Goal: Information Seeking & Learning: Understand process/instructions

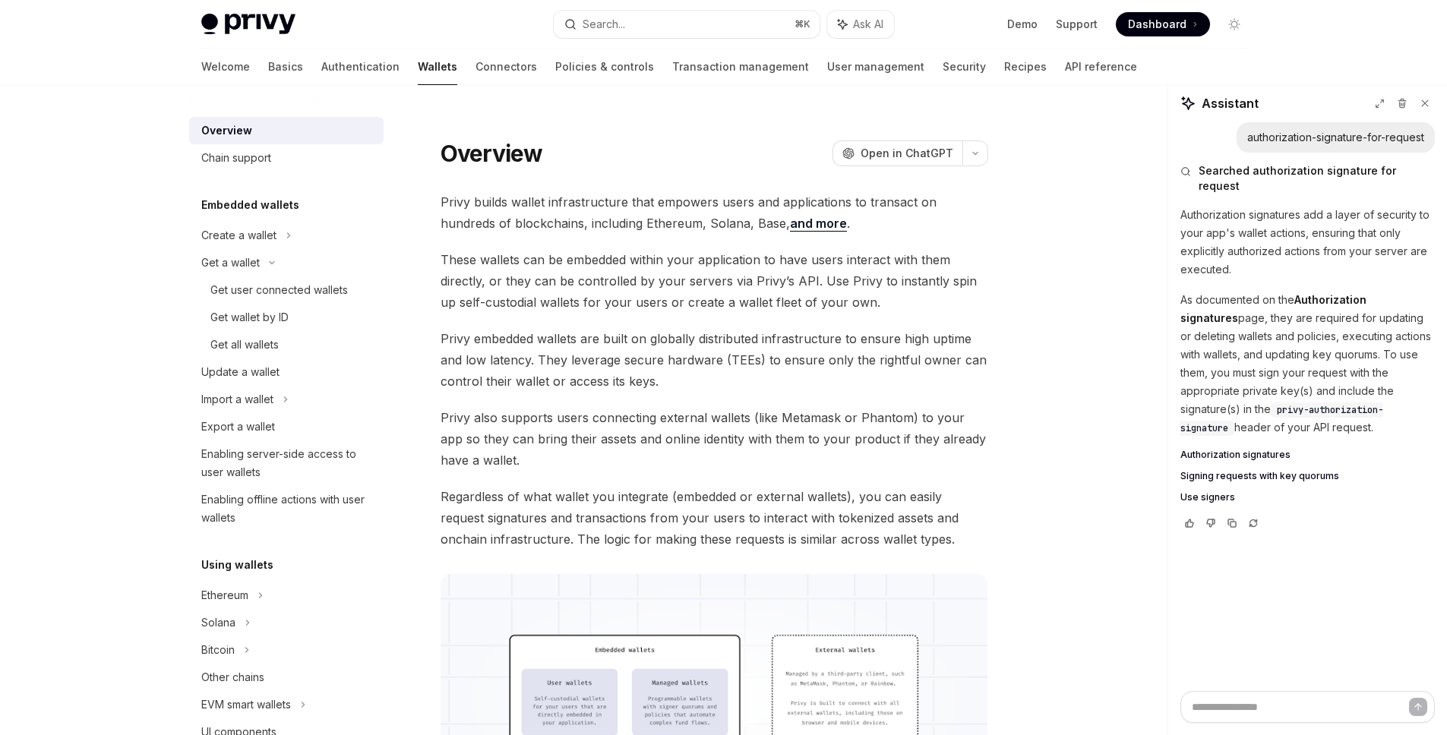
scroll to position [2288, 0]
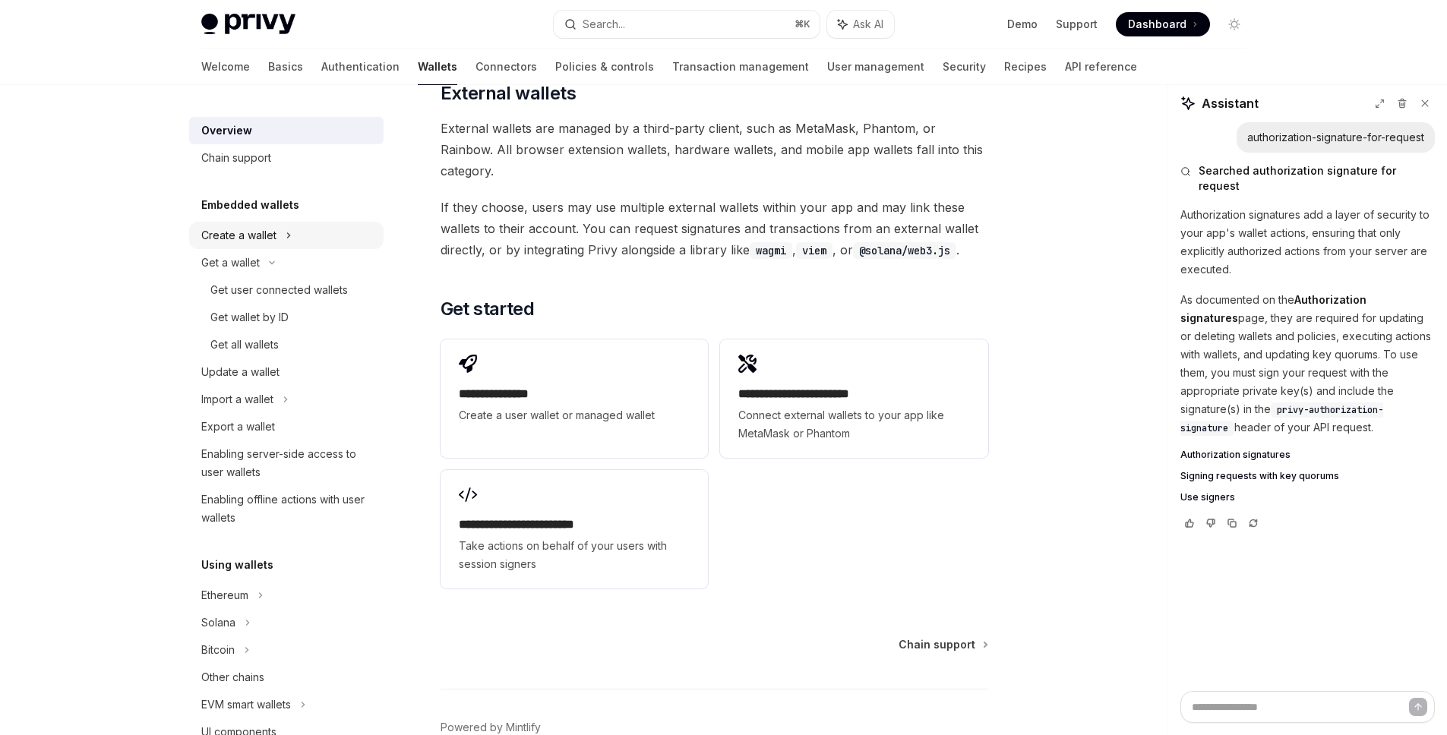
click at [303, 235] on div "Create a wallet" at bounding box center [286, 235] width 194 height 27
type textarea "*"
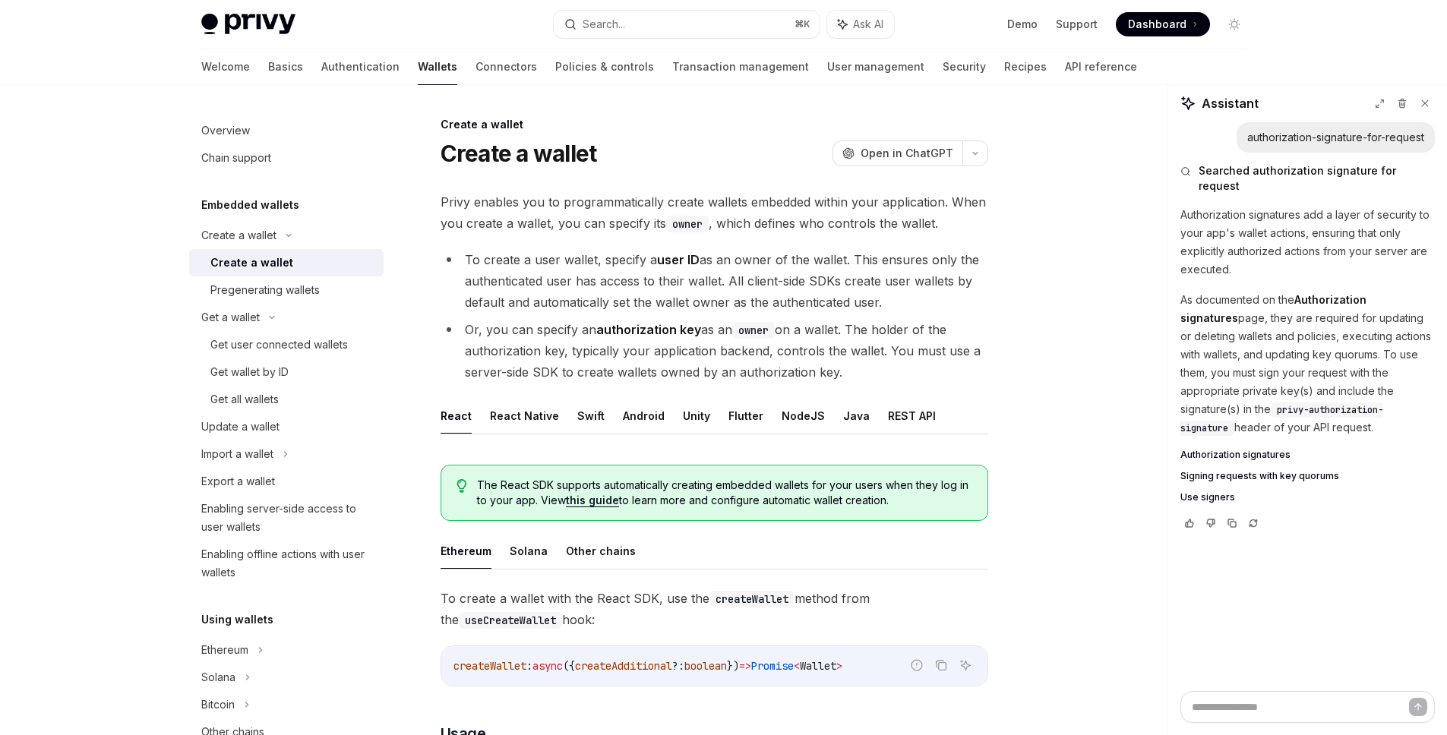
click at [286, 258] on div "Create a wallet" at bounding box center [251, 263] width 83 height 18
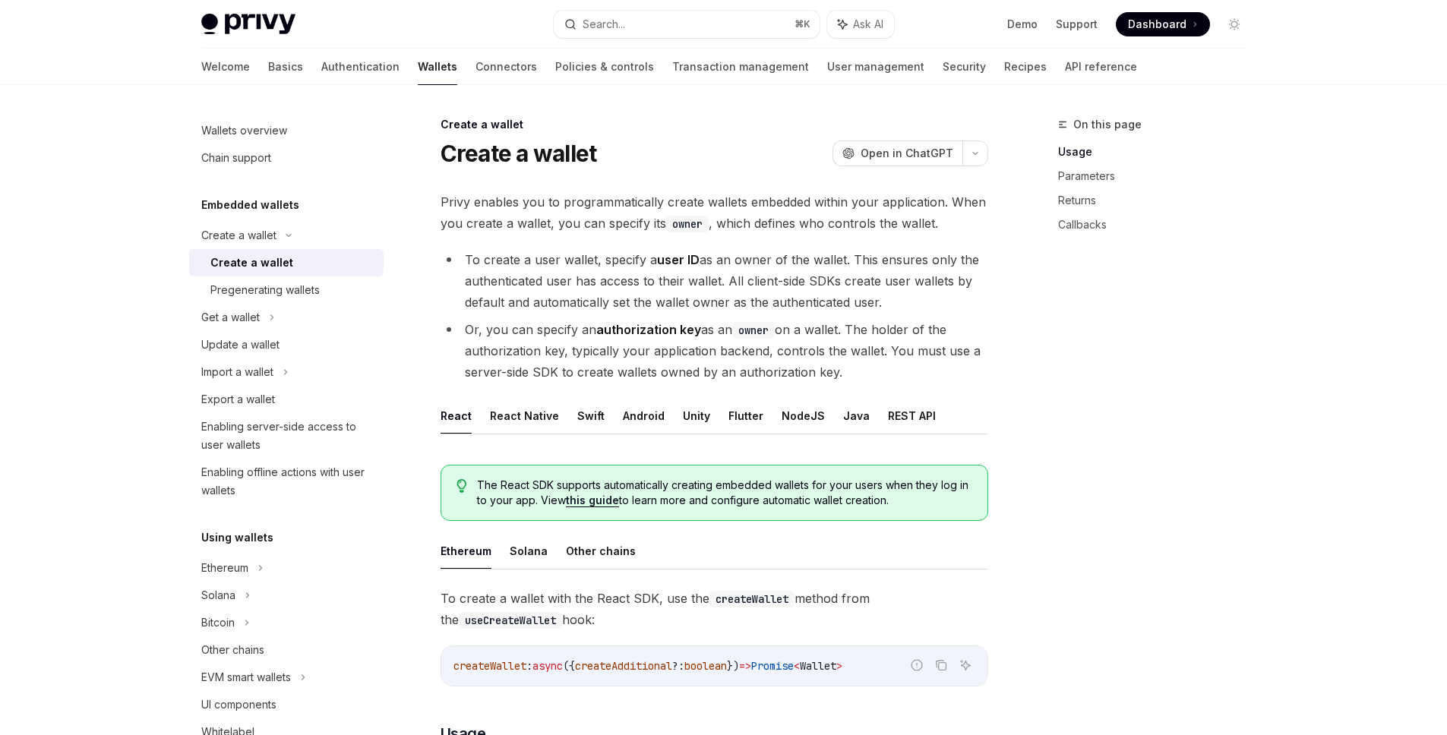
click at [462, 418] on button "React" at bounding box center [455, 416] width 31 height 36
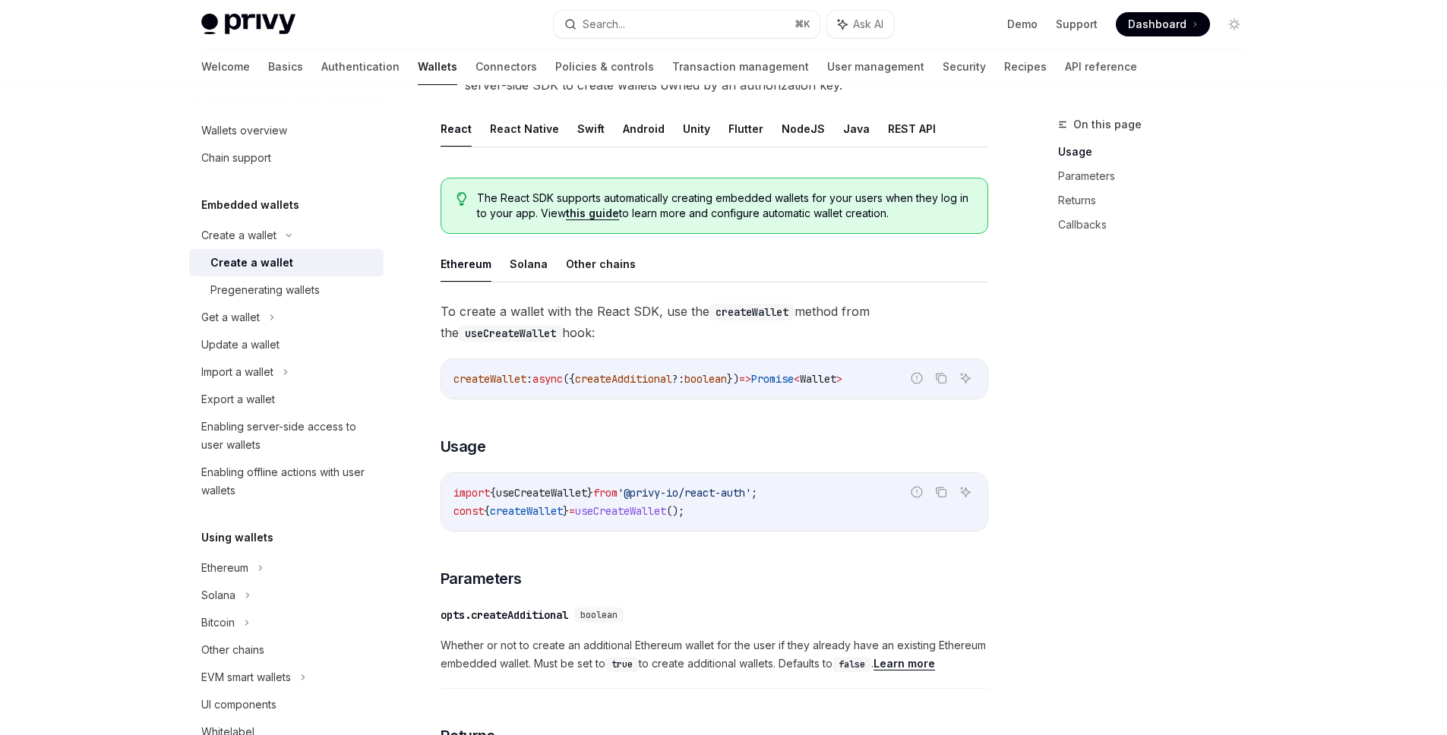
scroll to position [289, 0]
click at [249, 570] on div "Ethereum" at bounding box center [286, 567] width 194 height 27
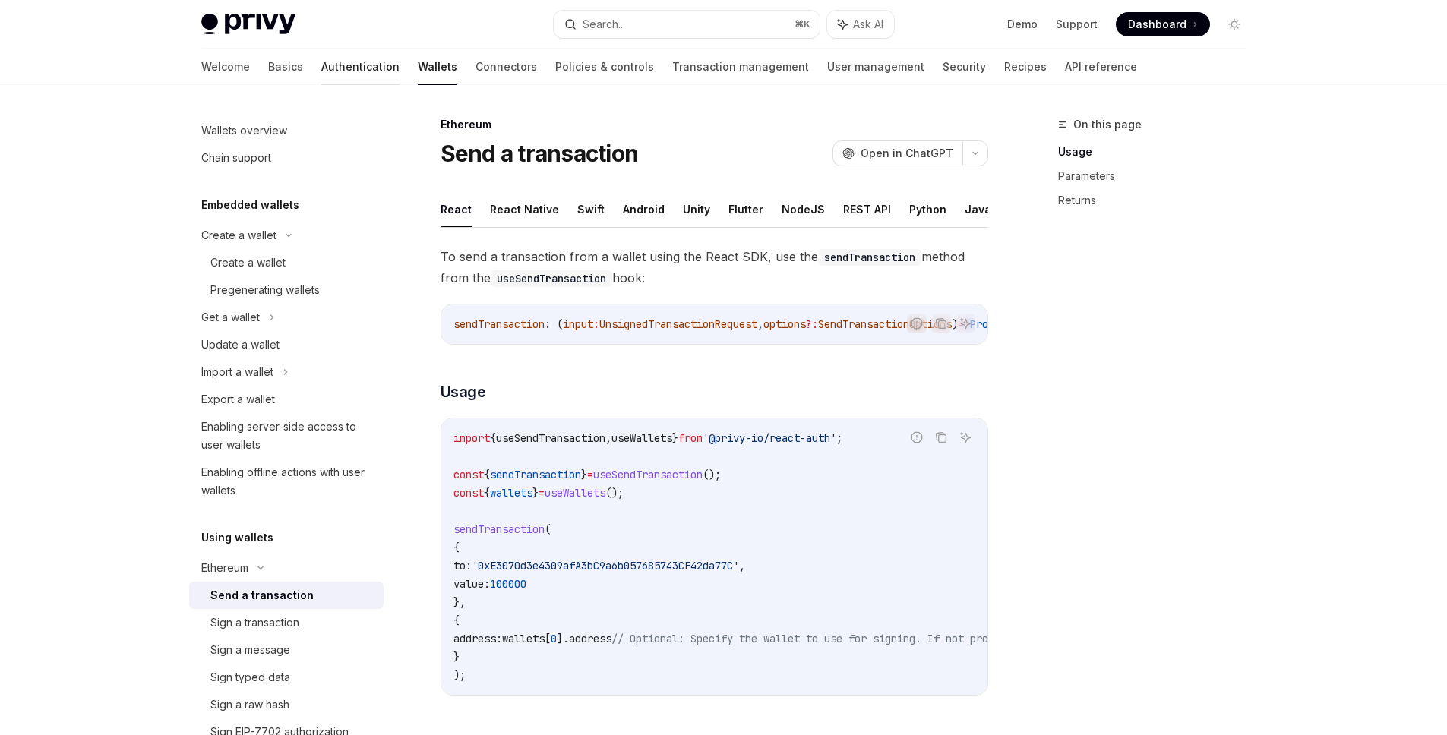
click at [321, 70] on link "Authentication" at bounding box center [360, 67] width 78 height 36
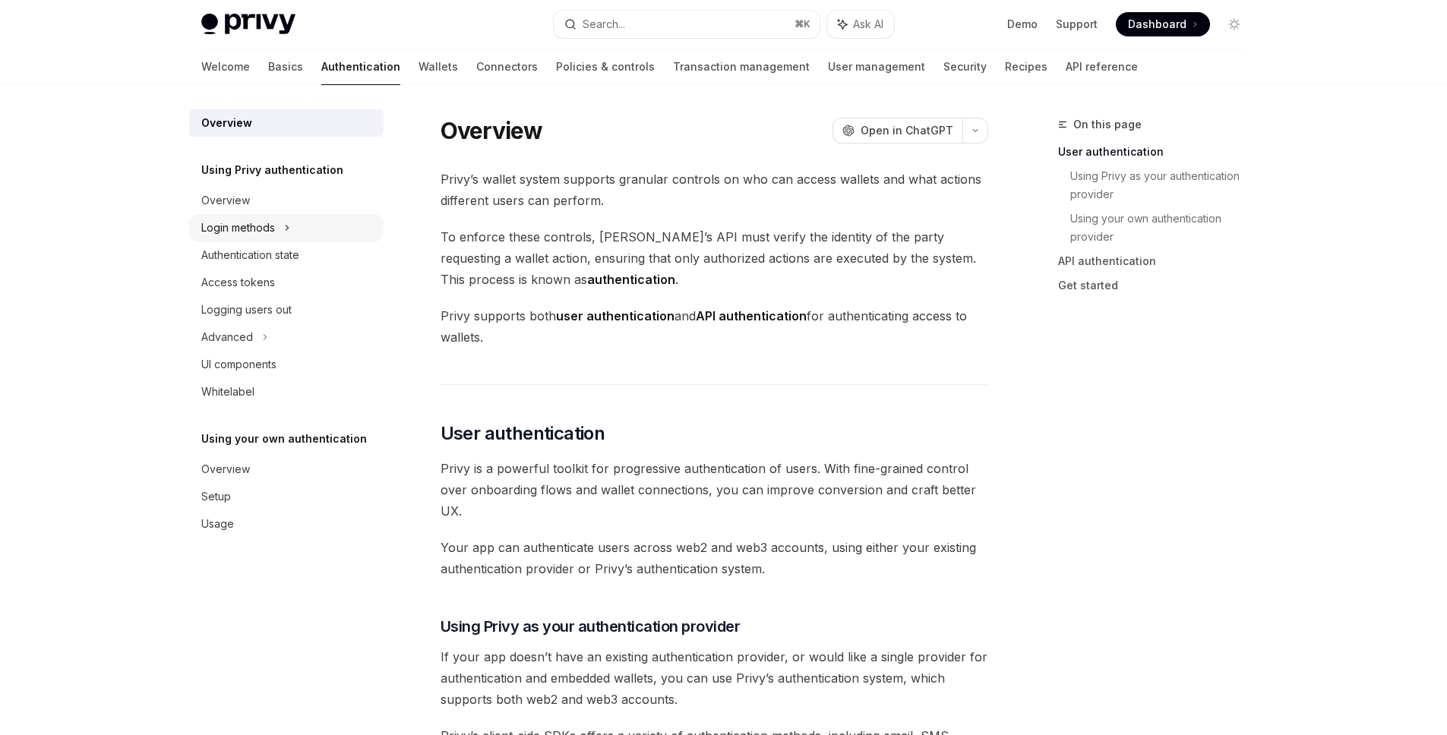
click at [294, 224] on div "Login methods" at bounding box center [286, 227] width 194 height 27
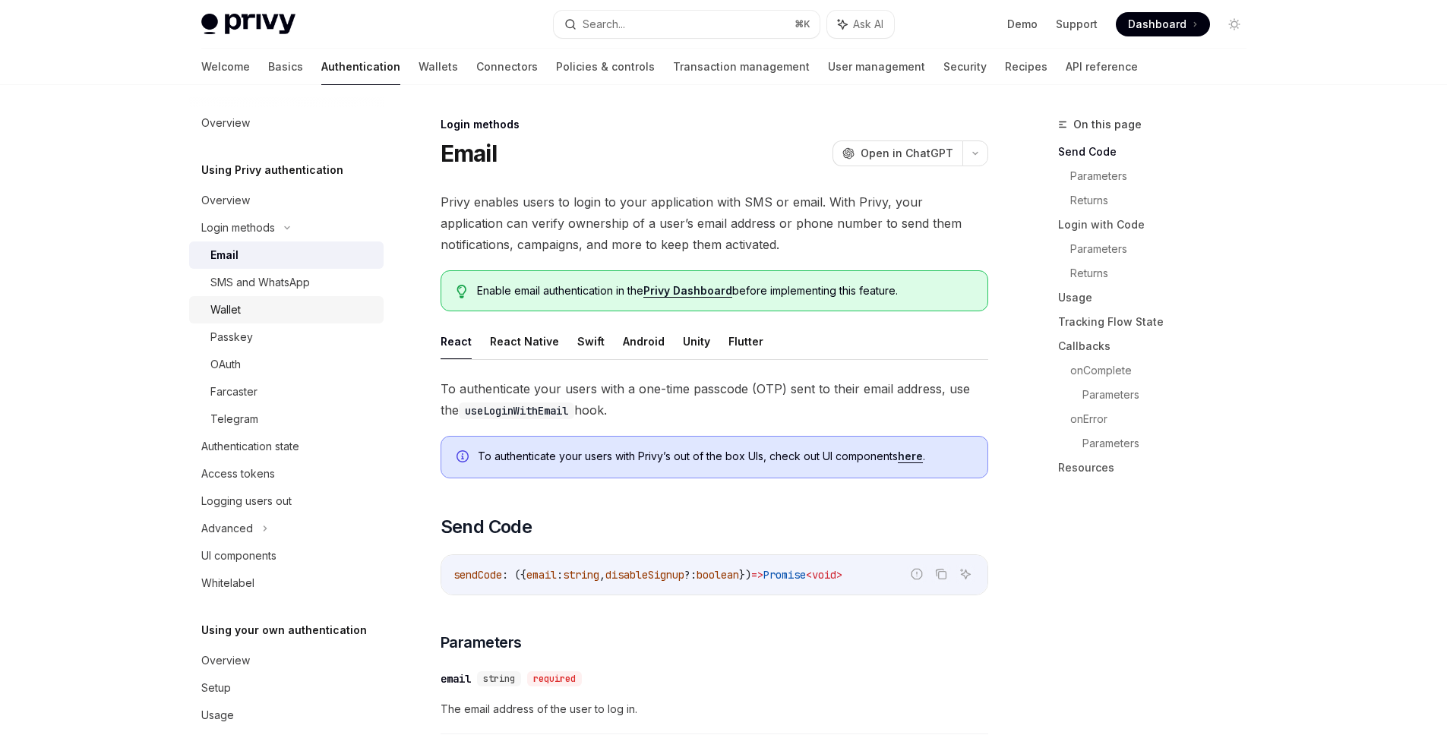
click at [271, 302] on div "Wallet" at bounding box center [292, 310] width 164 height 18
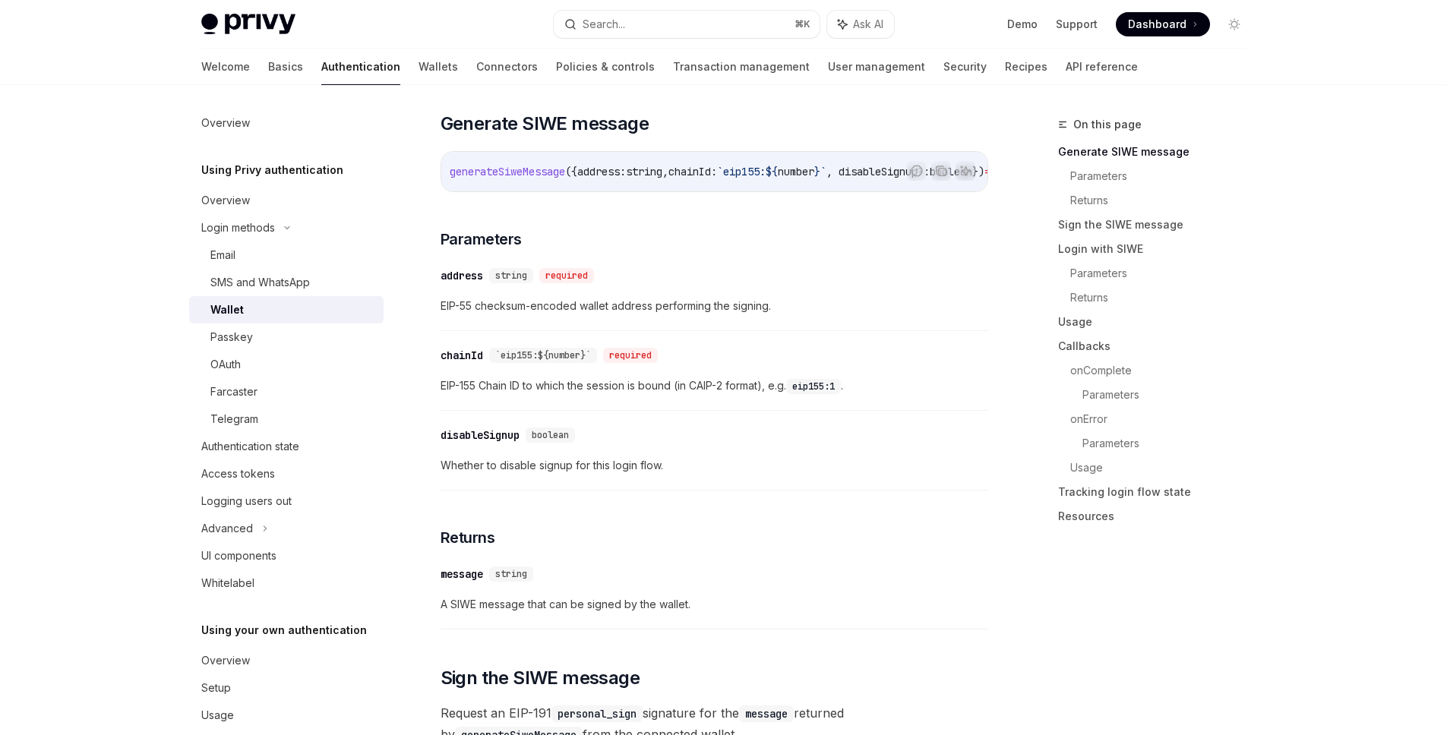
scroll to position [0, 2]
click at [940, 250] on h3 "​ Parameters" at bounding box center [714, 239] width 548 height 21
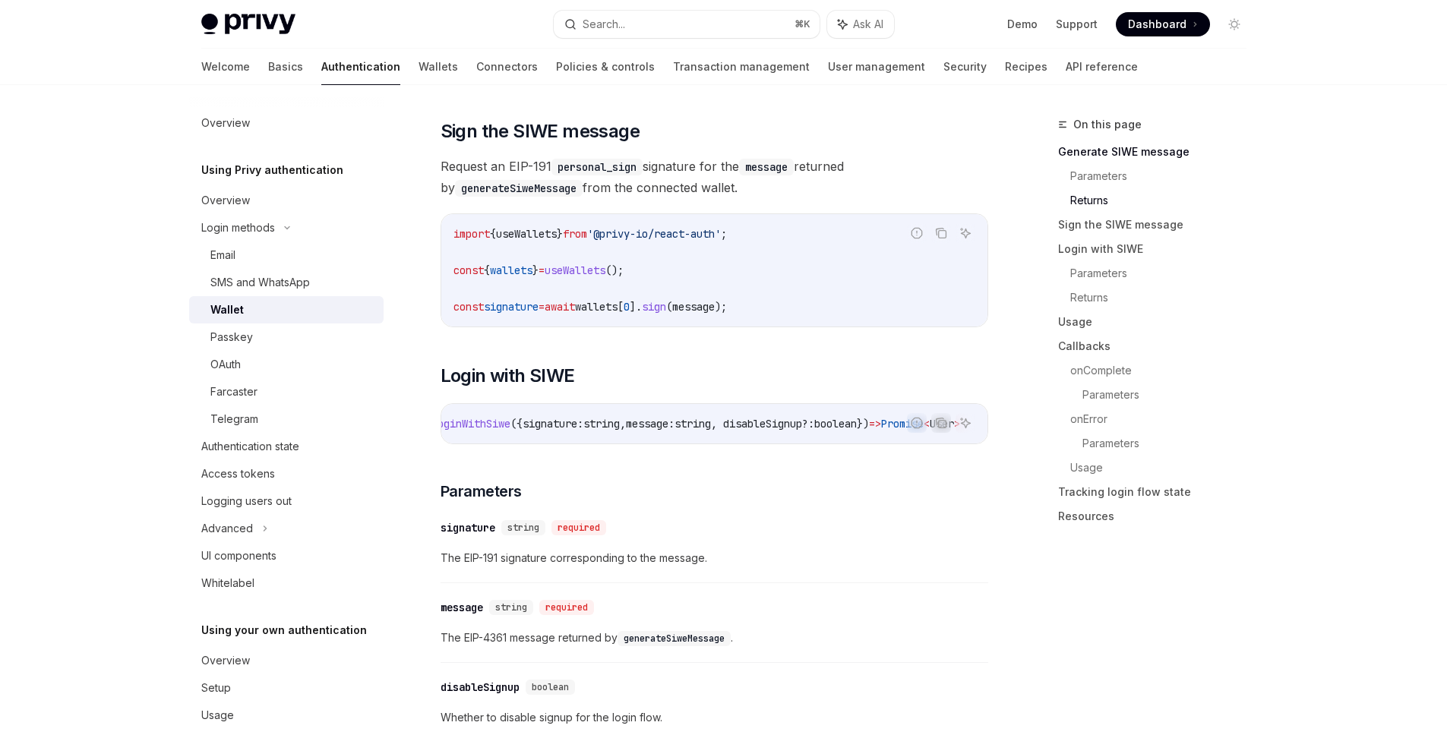
scroll to position [0, 0]
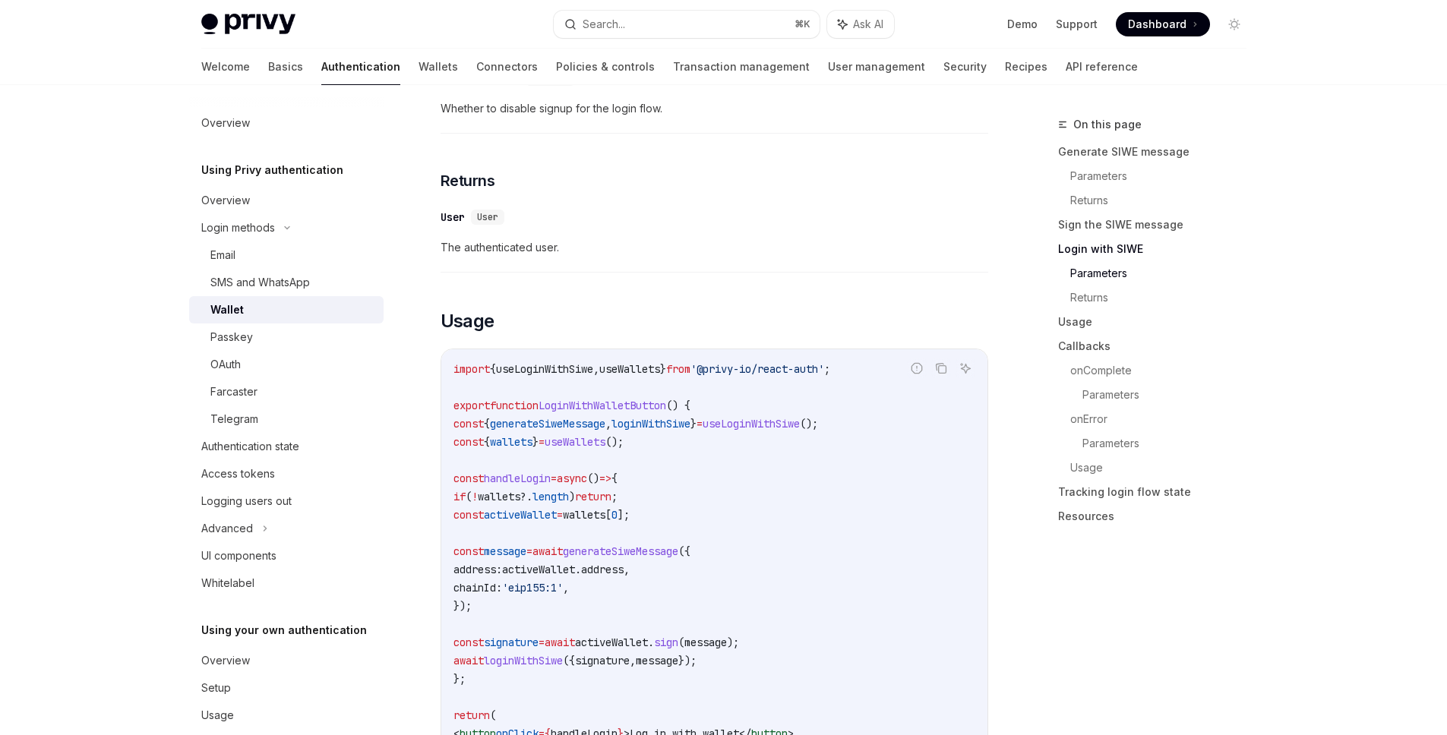
scroll to position [1717, 0]
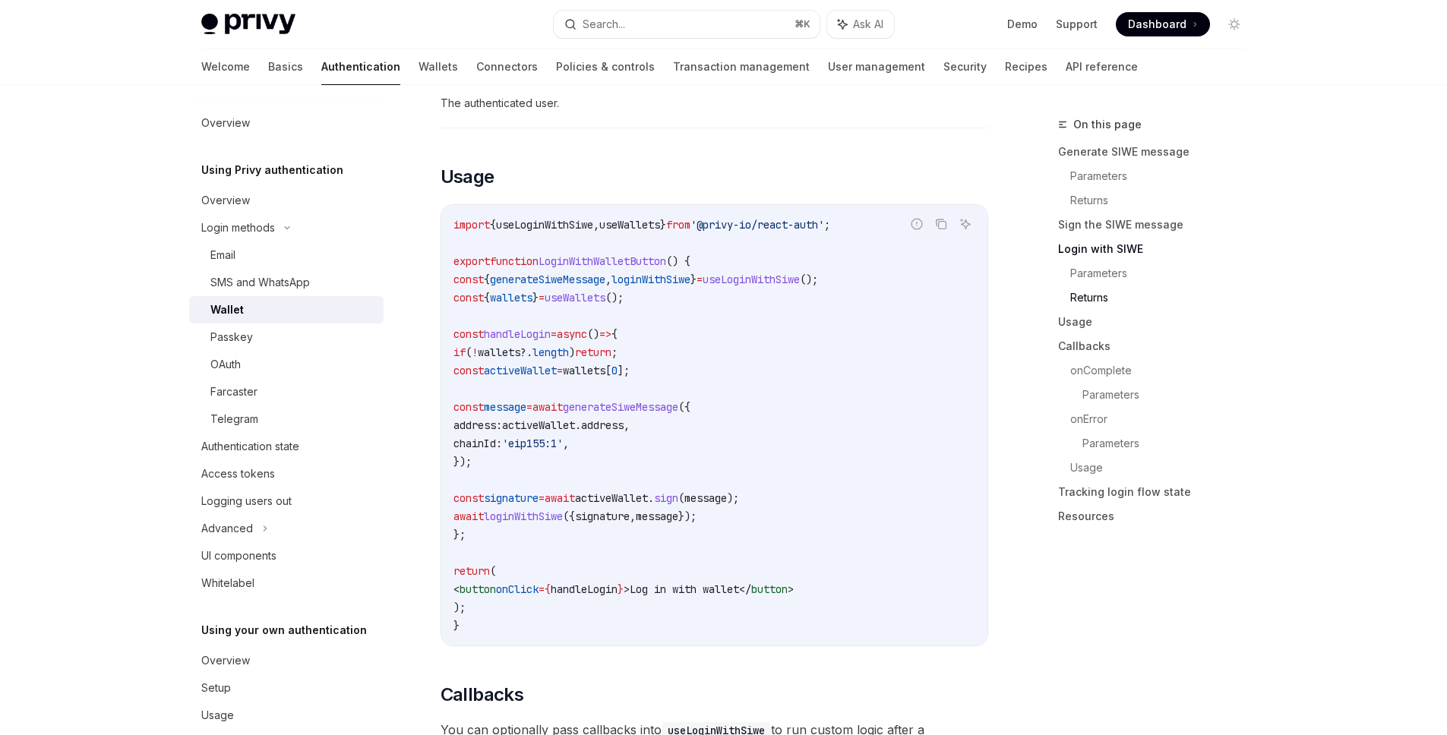
click at [535, 377] on span "activeWallet" at bounding box center [520, 371] width 73 height 14
click at [605, 377] on span "wallets" at bounding box center [584, 371] width 43 height 14
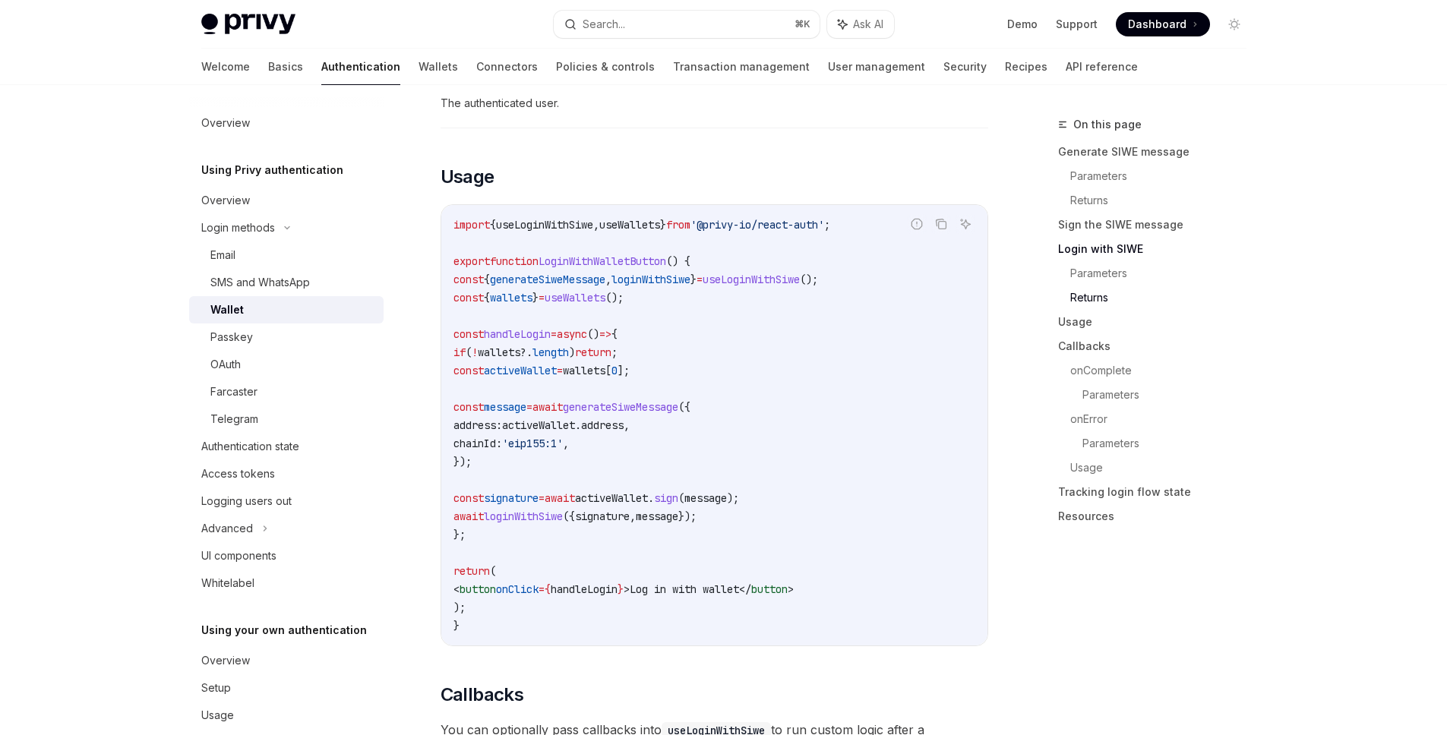
click at [557, 377] on span "activeWallet" at bounding box center [520, 371] width 73 height 14
click at [617, 377] on span "0" at bounding box center [614, 371] width 6 height 14
click at [605, 377] on span "wallets" at bounding box center [584, 371] width 43 height 14
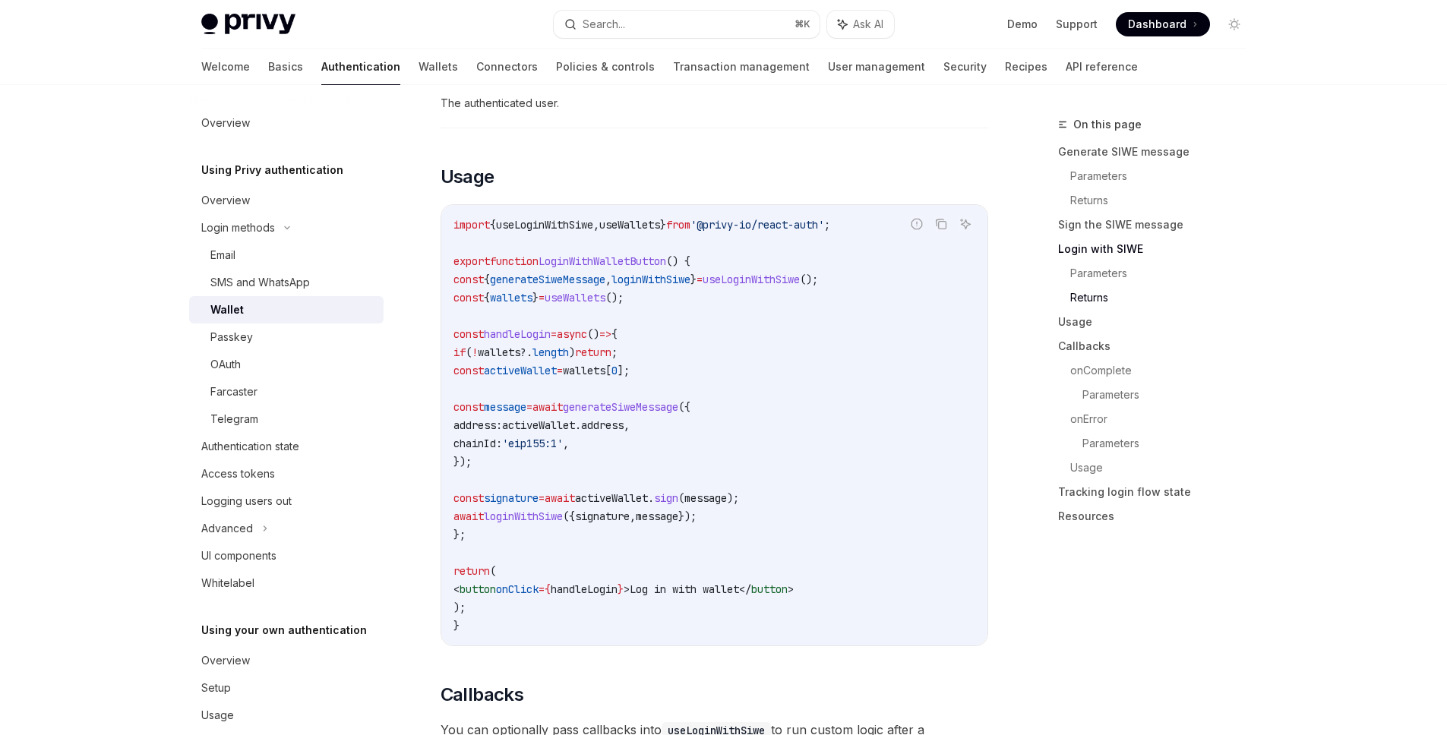
click at [693, 380] on code "import { useLoginWithSiwe , useWallets } from '@privy-io/react-auth' ; export f…" at bounding box center [714, 425] width 522 height 419
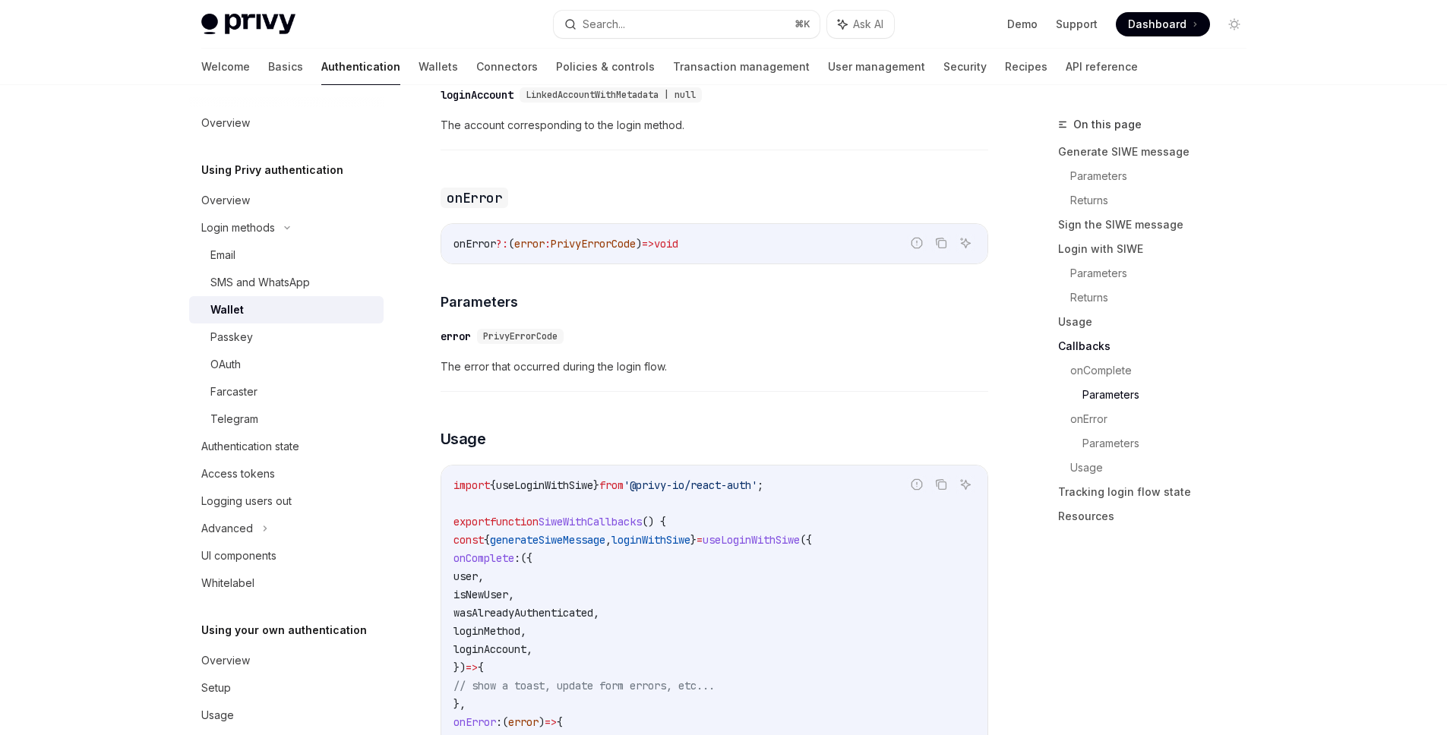
scroll to position [2997, 0]
click at [265, 529] on icon at bounding box center [265, 528] width 2 height 5
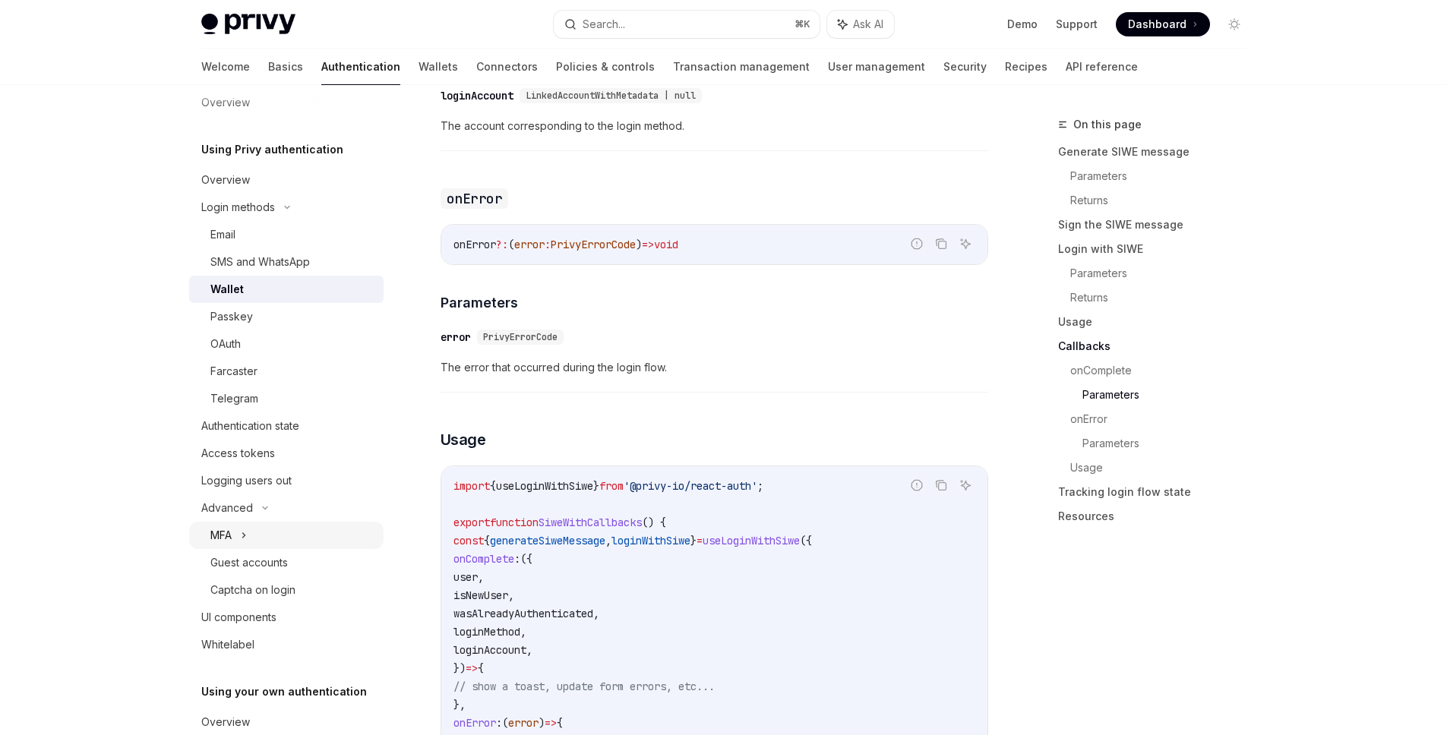
scroll to position [52, 0]
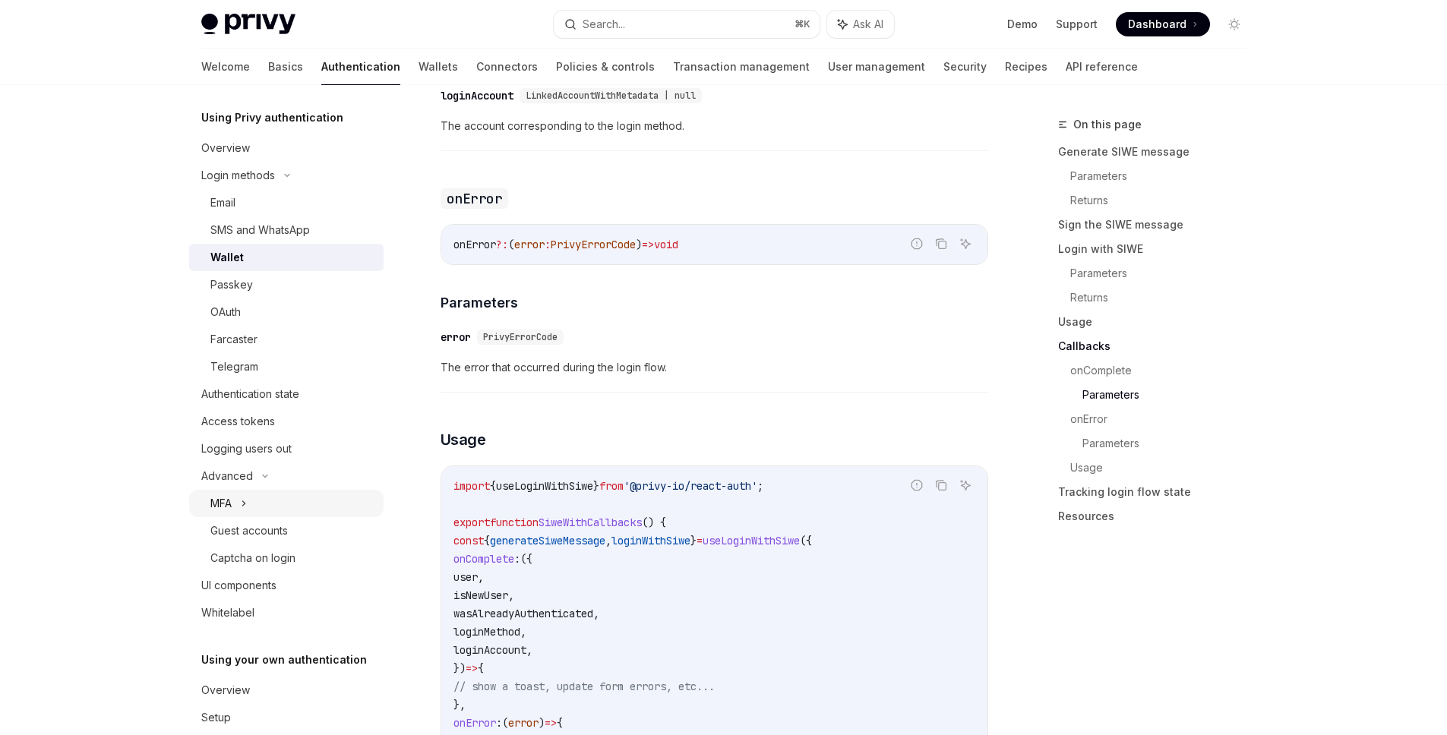
click at [249, 507] on div "MFA" at bounding box center [286, 503] width 194 height 27
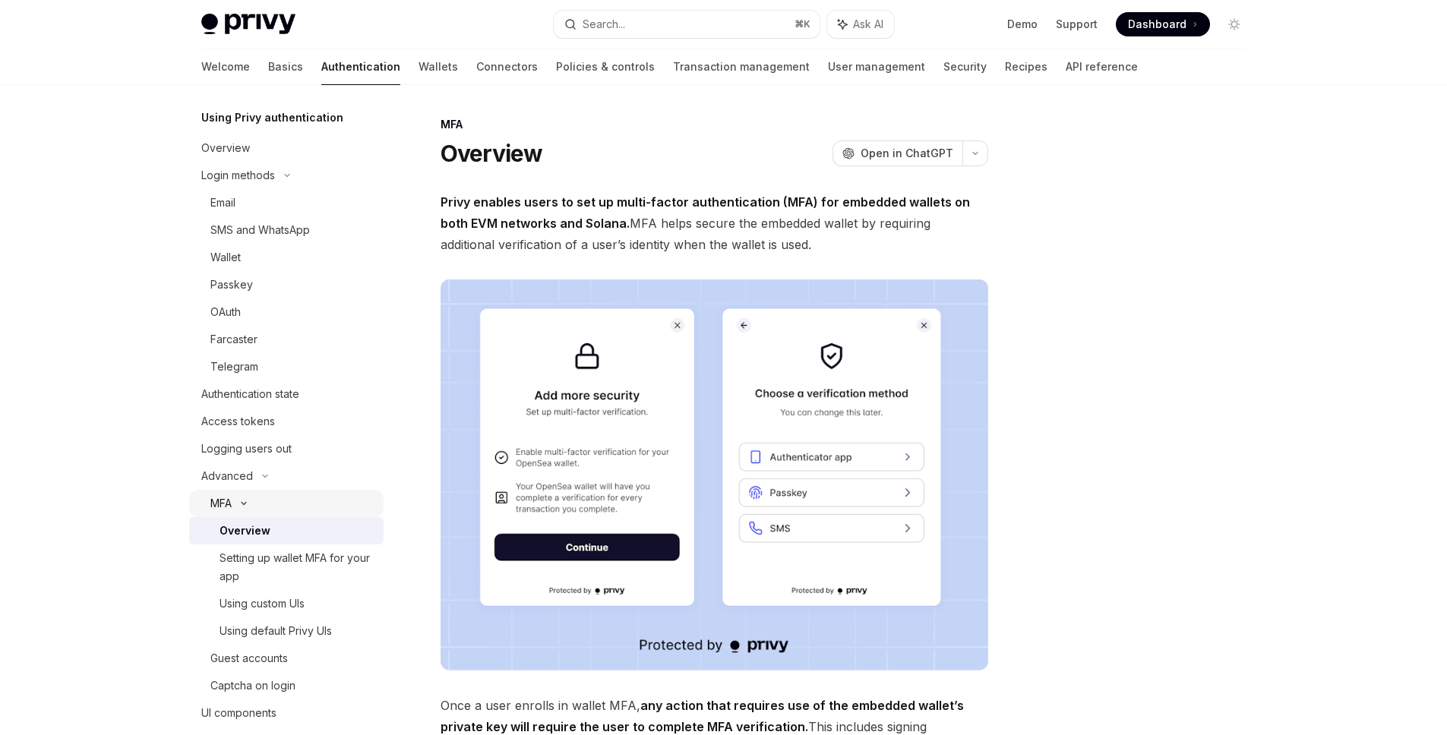
click at [251, 504] on icon at bounding box center [244, 503] width 18 height 6
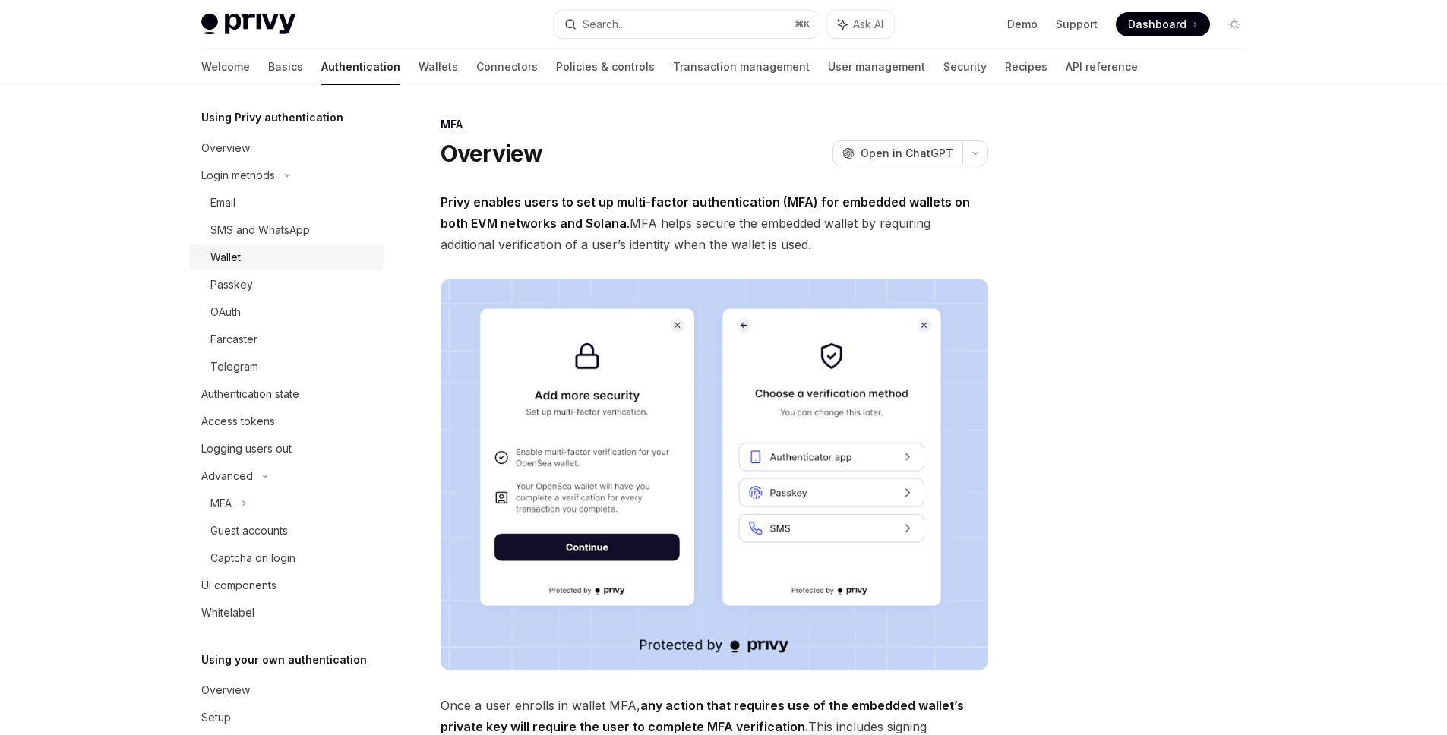
click at [276, 257] on div "Wallet" at bounding box center [292, 257] width 164 height 18
type textarea "*"
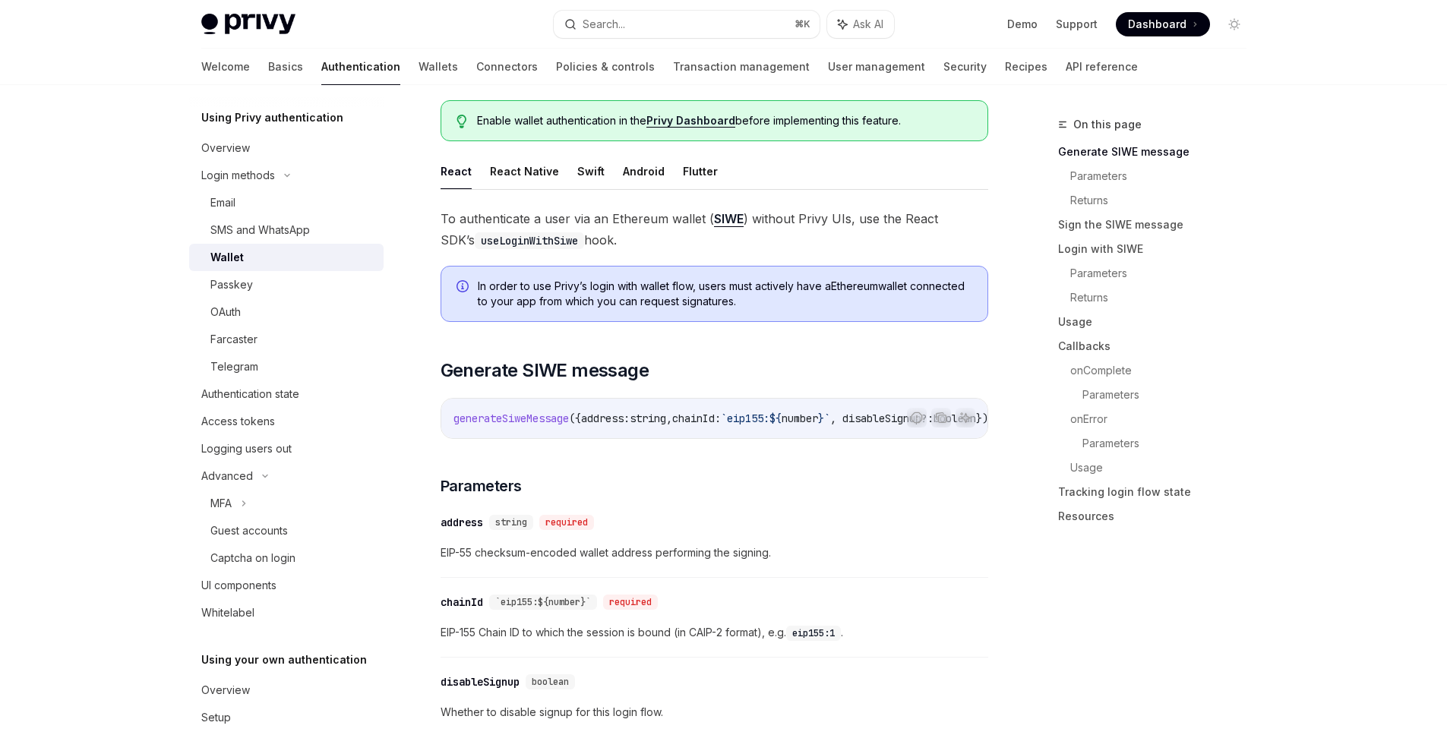
scroll to position [52, 0]
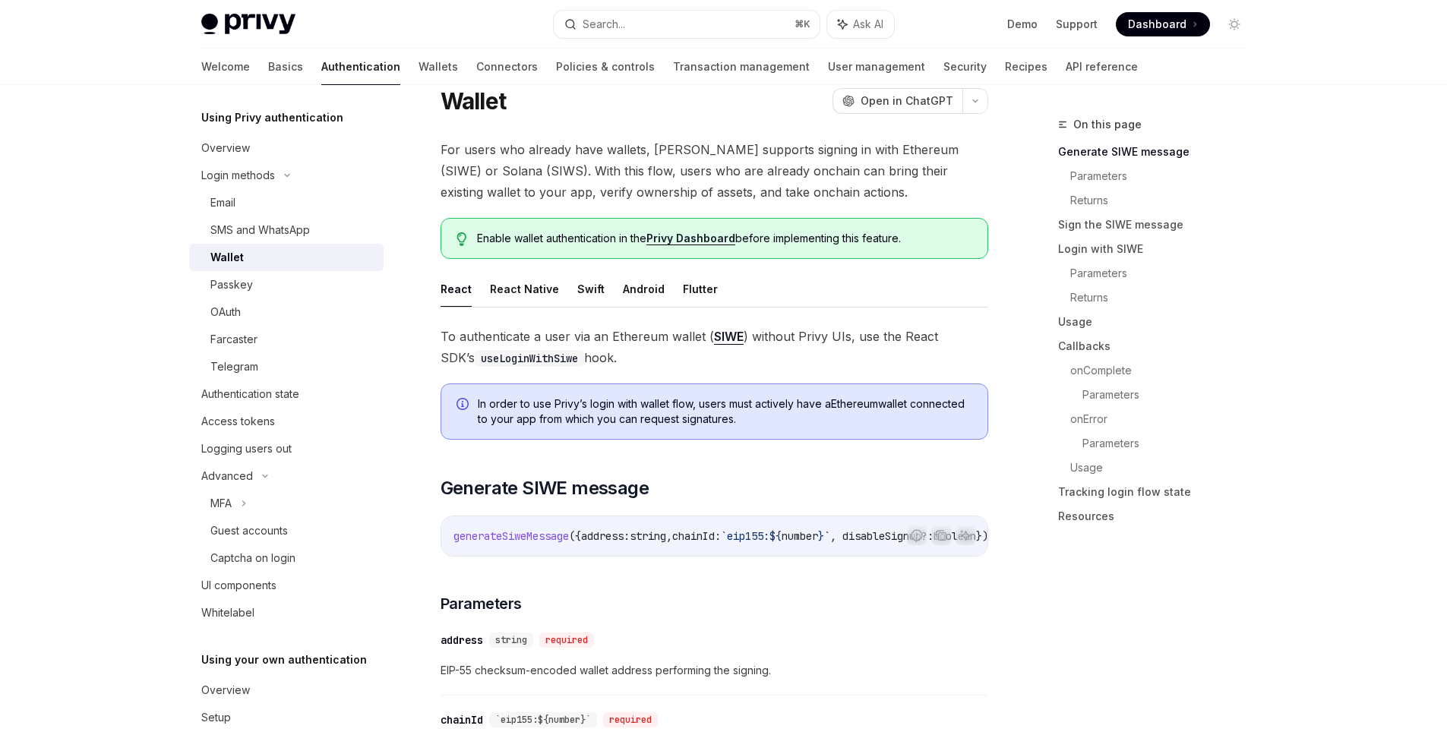
click at [622, 339] on span "To authenticate a user via an Ethereum wallet ( SIWE ) without Privy UIs, use t…" at bounding box center [714, 347] width 548 height 43
click at [551, 344] on span "To authenticate a user via an Ethereum wallet ( SIWE ) without Privy UIs, use t…" at bounding box center [714, 347] width 548 height 43
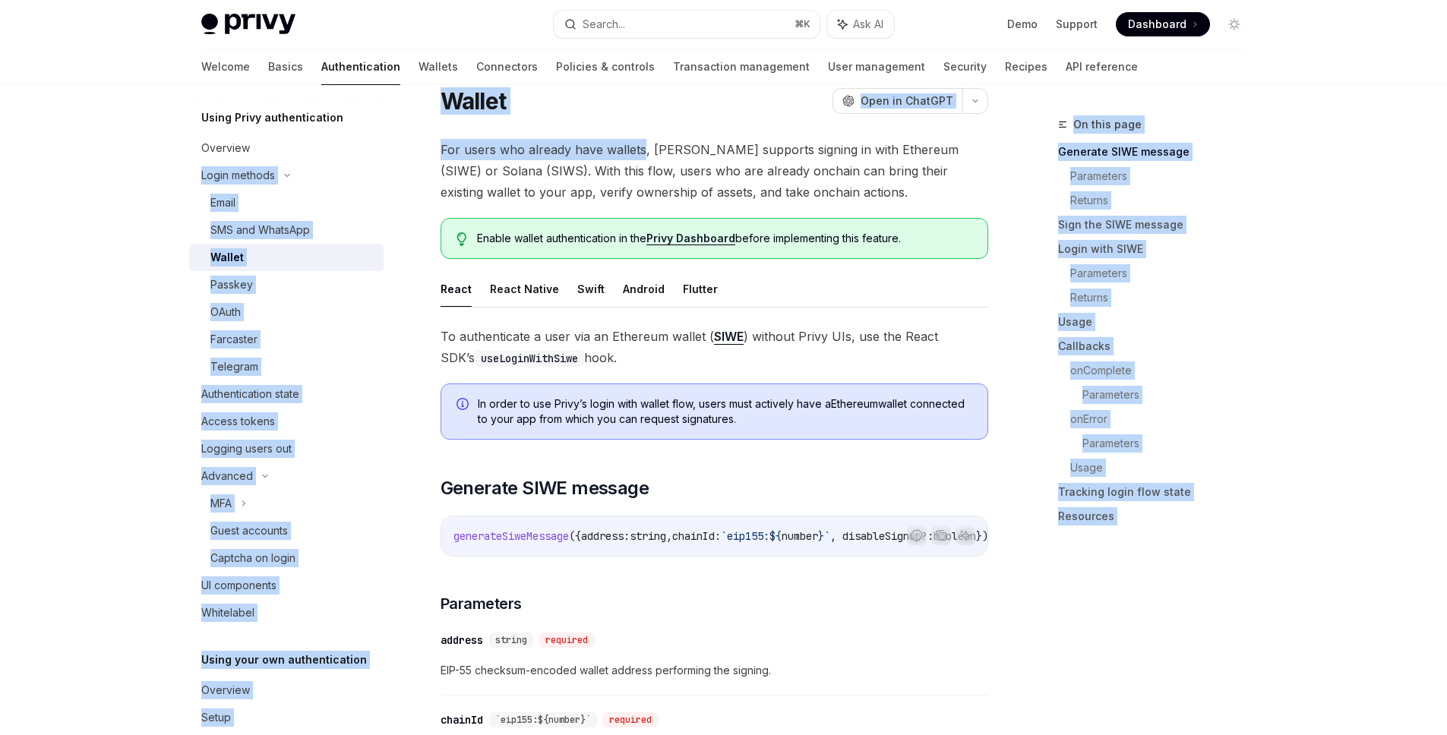
drag, startPoint x: 641, startPoint y: 150, endPoint x: 401, endPoint y: 153, distance: 240.0
click at [477, 149] on span "For users who already have wallets, [PERSON_NAME] supports signing in with Ethe…" at bounding box center [714, 171] width 548 height 64
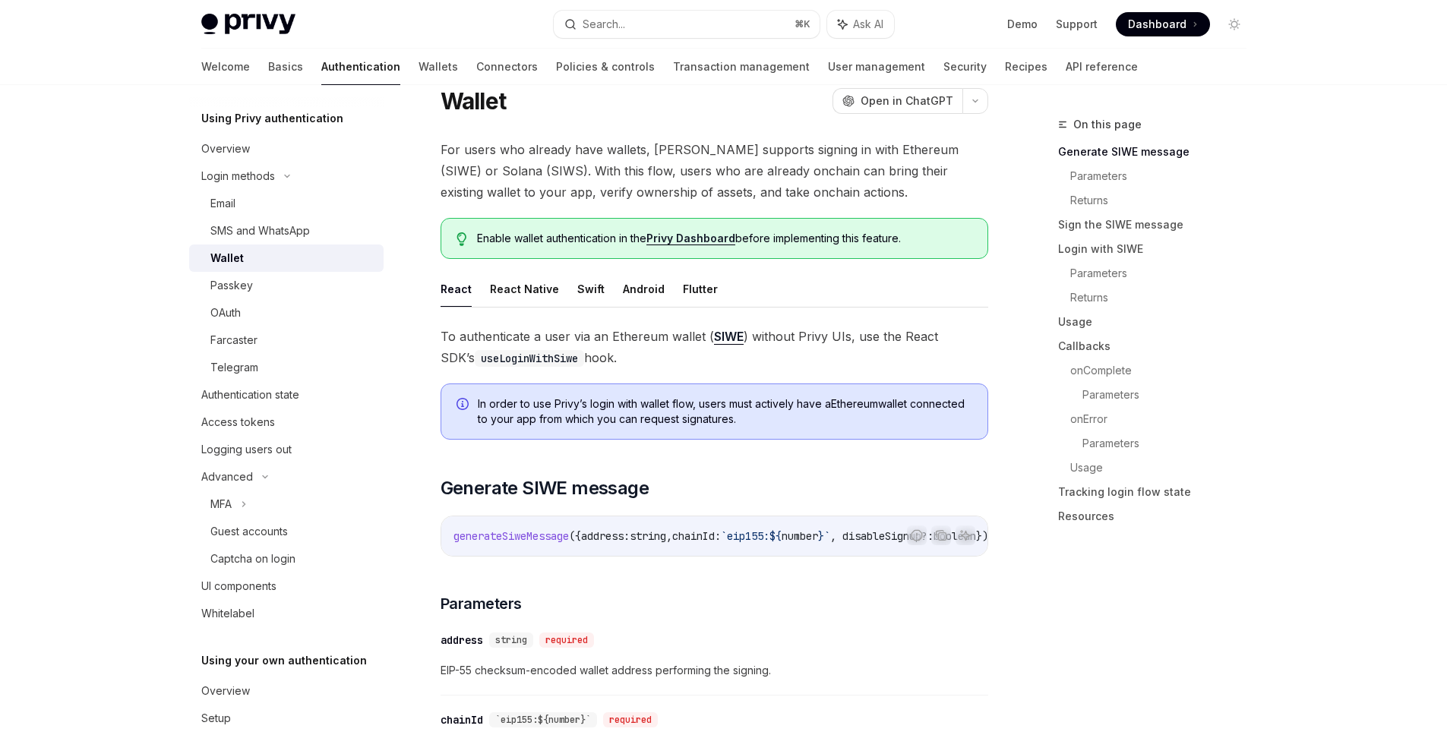
click at [674, 240] on link "Privy Dashboard" at bounding box center [690, 239] width 89 height 14
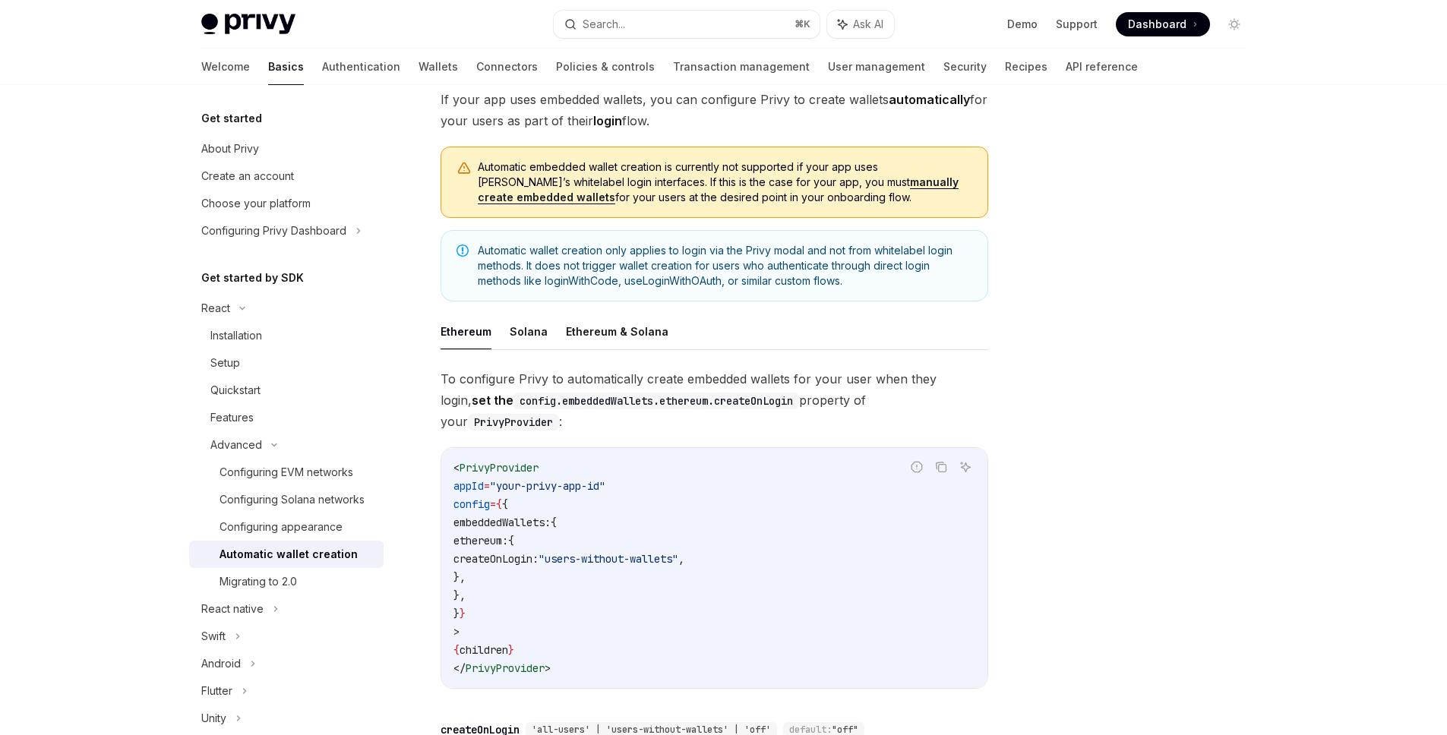
scroll to position [104, 0]
click at [691, 402] on code "config.embeddedWallets.ethereum.createOnLogin" at bounding box center [656, 399] width 286 height 17
click at [746, 402] on code "config.embeddedWallets.ethereum.createOnLogin" at bounding box center [656, 399] width 286 height 17
click at [1350, 408] on div "Privy Docs home page Search... ⌘ K Ask AI Demo Support Dashboard Dashboard Sear…" at bounding box center [723, 494] width 1447 height 1197
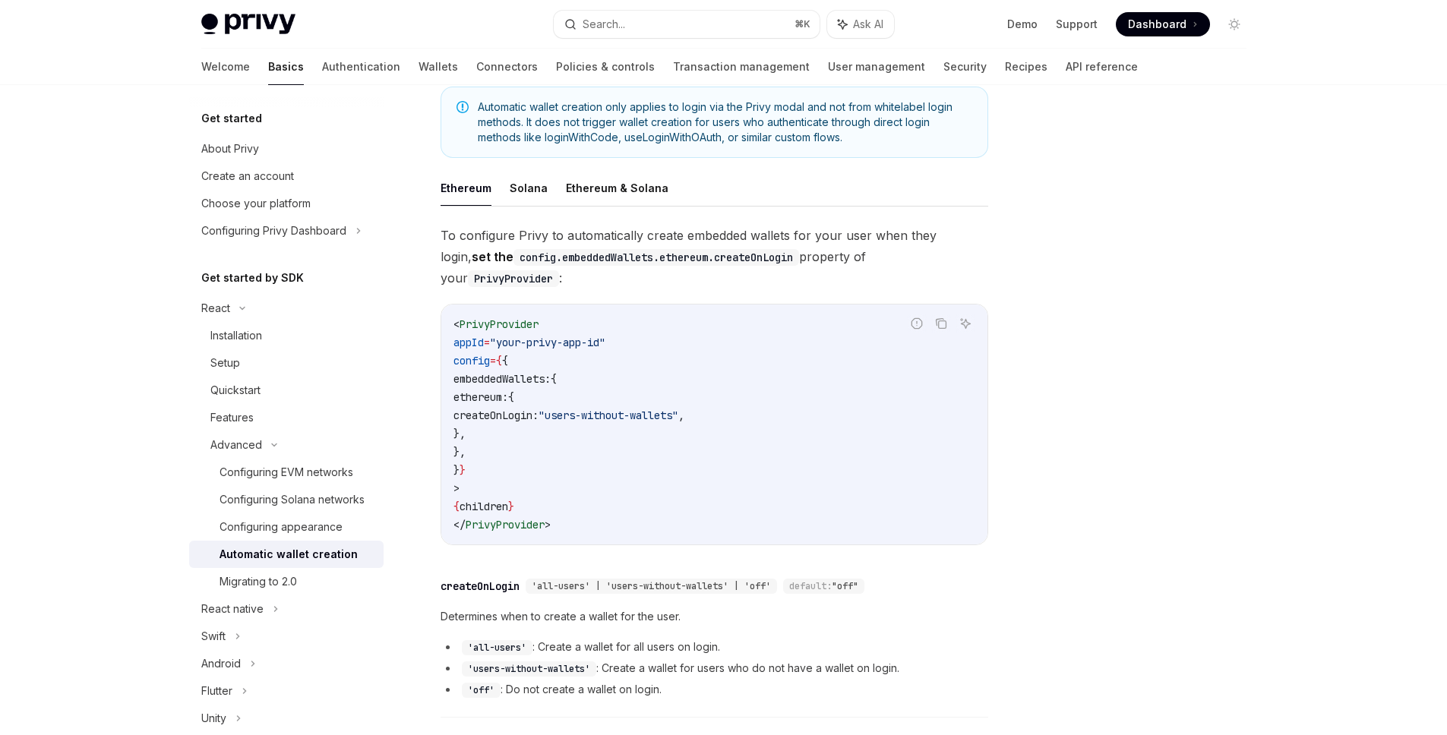
scroll to position [249, 0]
drag, startPoint x: 791, startPoint y: 392, endPoint x: 657, endPoint y: 390, distance: 133.7
click at [657, 406] on span ""users-without-wallets"" at bounding box center [608, 413] width 140 height 14
click at [647, 363] on div at bounding box center [647, 363] width 0 height 0
click at [671, 406] on span ""users-without-wallets"" at bounding box center [608, 413] width 140 height 14
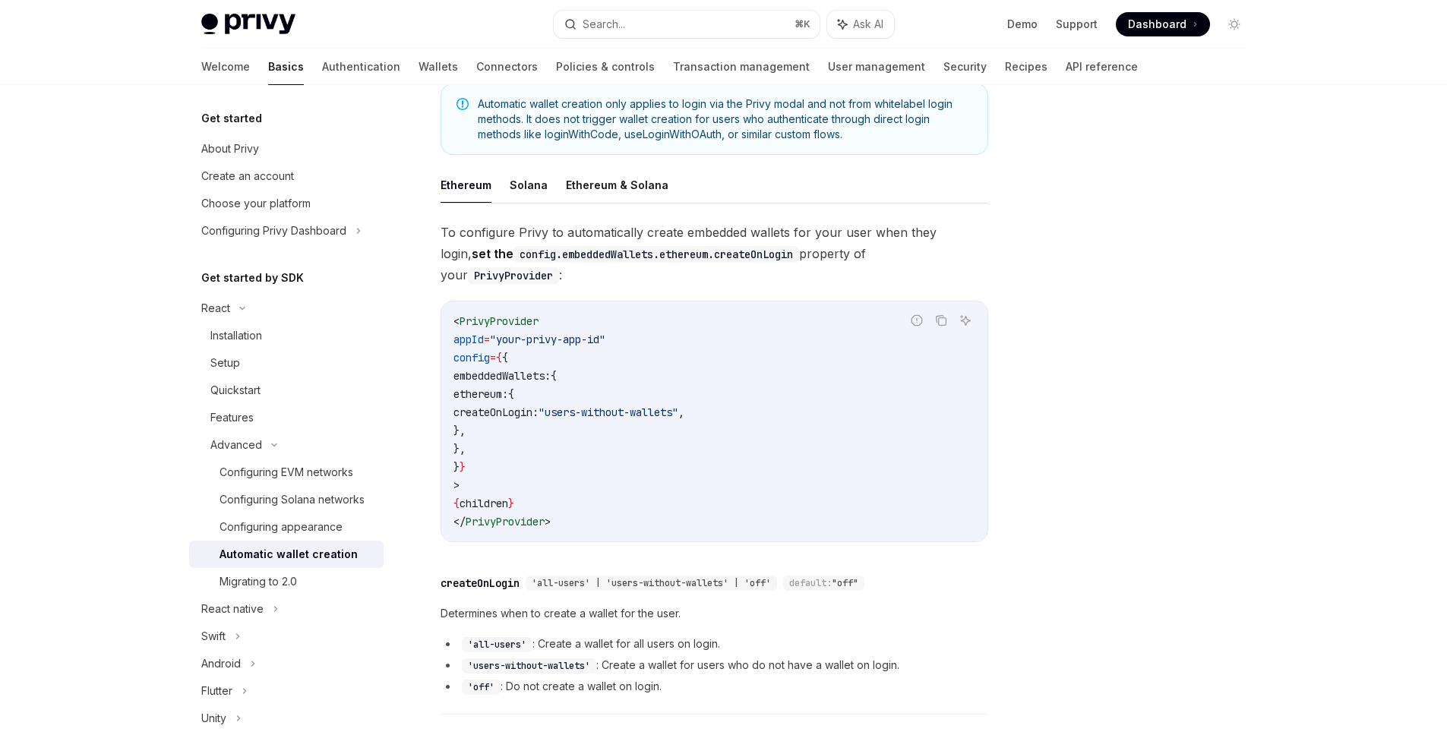
click at [678, 406] on span ""users-without-wallets"" at bounding box center [608, 413] width 140 height 14
drag, startPoint x: 713, startPoint y: 390, endPoint x: 748, endPoint y: 393, distance: 35.0
click at [678, 406] on span ""users-without-wallets"" at bounding box center [608, 413] width 140 height 14
click at [908, 396] on code "< PrivyProvider appId = "your-privy-app-id" config = { { embeddedWallets: { eth…" at bounding box center [714, 421] width 522 height 219
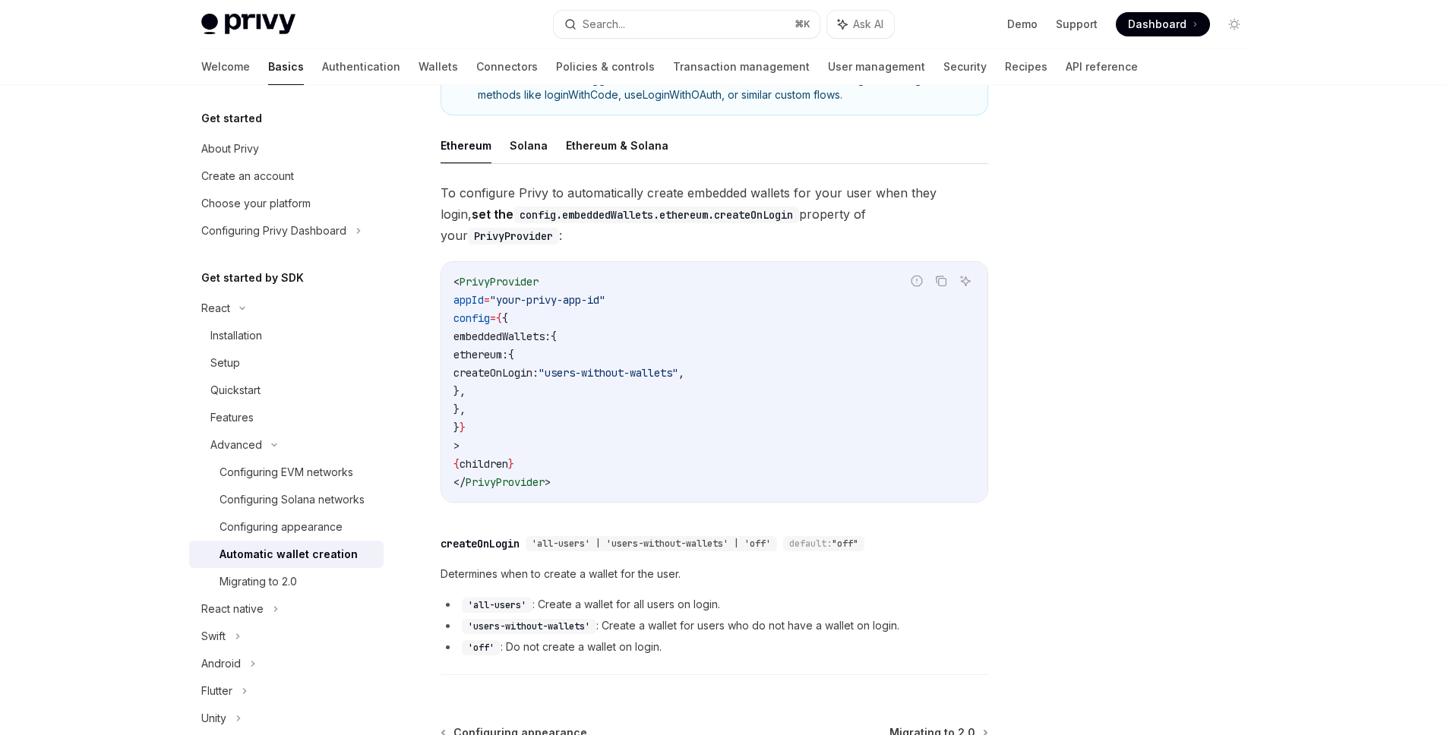
scroll to position [313, 0]
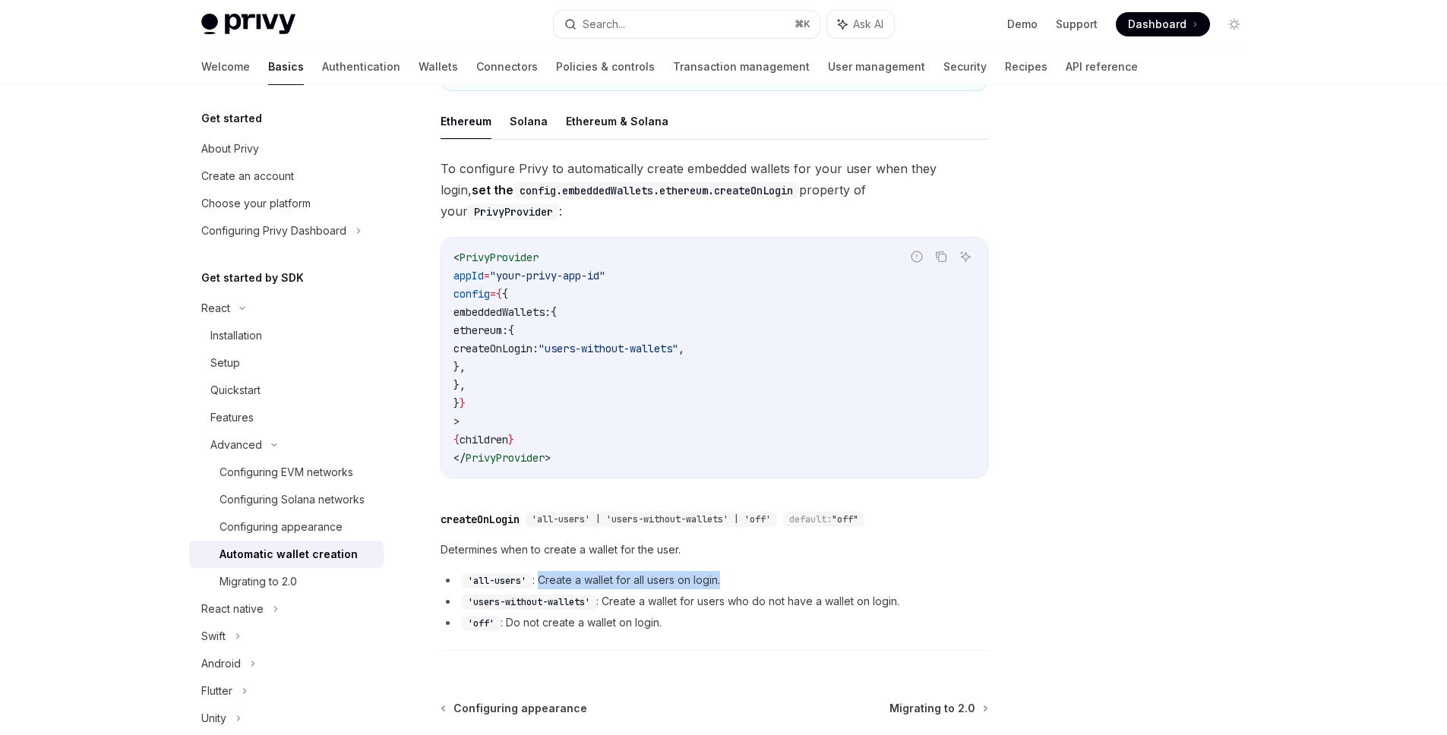
drag, startPoint x: 541, startPoint y: 560, endPoint x: 743, endPoint y: 563, distance: 202.8
click at [743, 571] on li "'all-users' : Create a wallet for all users on login." at bounding box center [714, 580] width 548 height 18
click at [734, 566] on div at bounding box center [734, 566] width 0 height 0
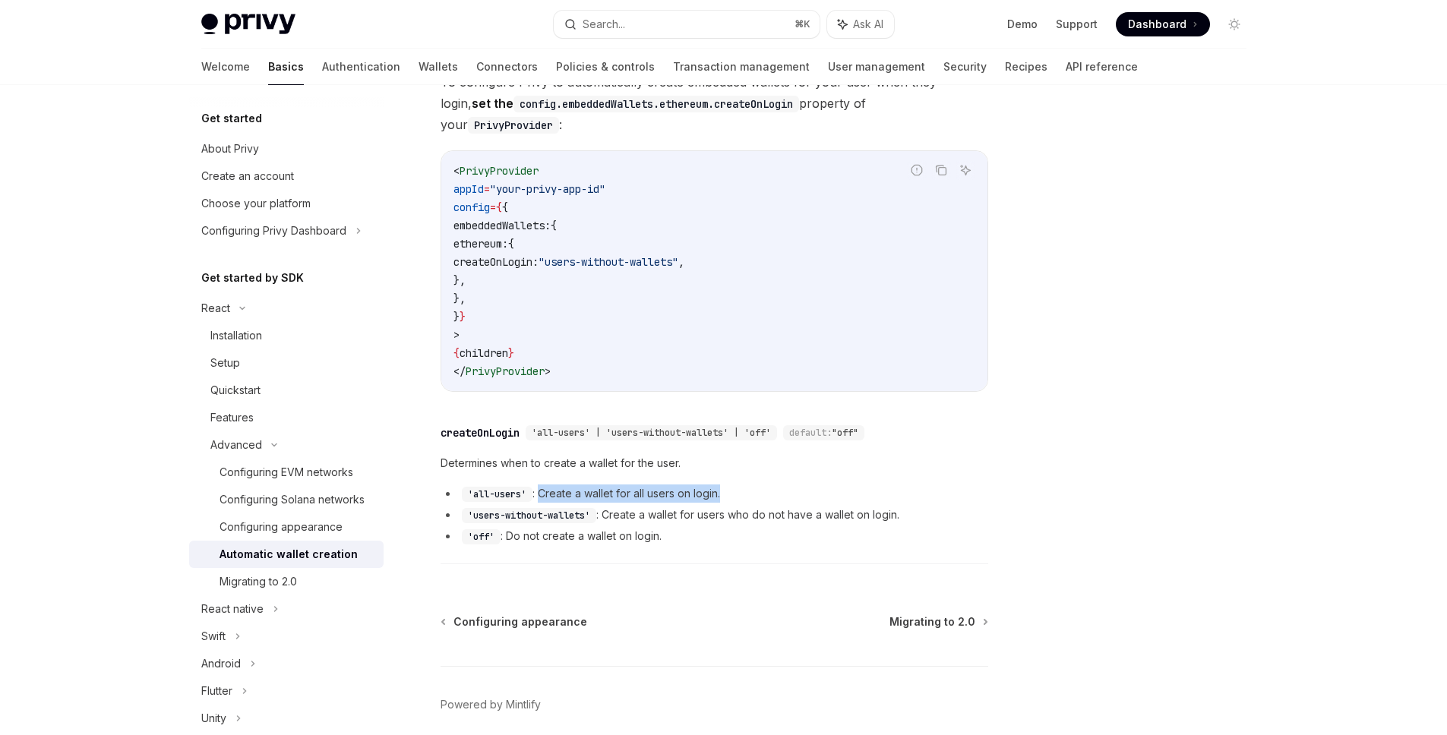
scroll to position [412, 0]
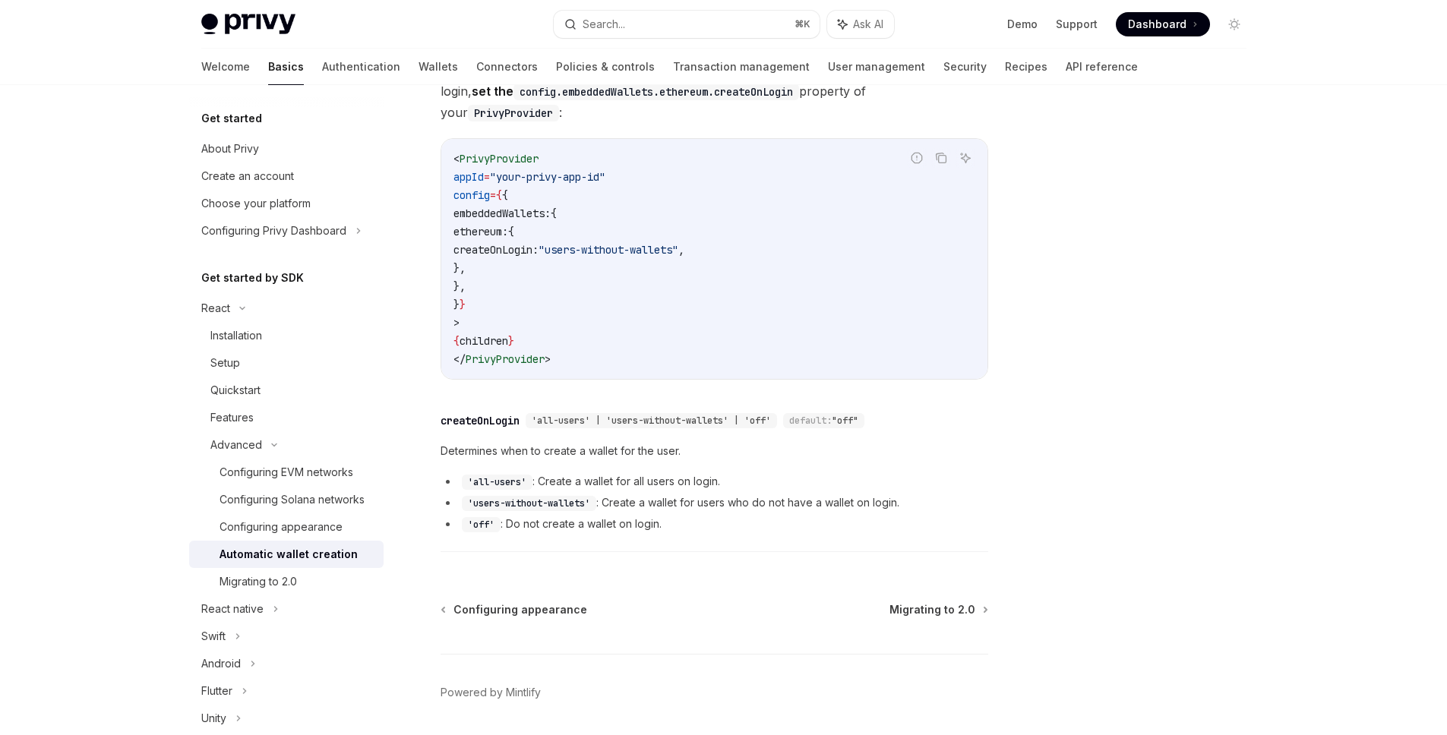
click at [607, 494] on li "'users-without-wallets' : Create a wallet for users who do not have a wallet on…" at bounding box center [714, 503] width 548 height 18
drag, startPoint x: 608, startPoint y: 481, endPoint x: 928, endPoint y: 483, distance: 320.5
click at [928, 494] on li "'users-without-wallets' : Create a wallet for users who do not have a wallet on…" at bounding box center [714, 503] width 548 height 18
click at [918, 488] on div at bounding box center [918, 488] width 0 height 0
click at [1040, 469] on div at bounding box center [1143, 425] width 231 height 620
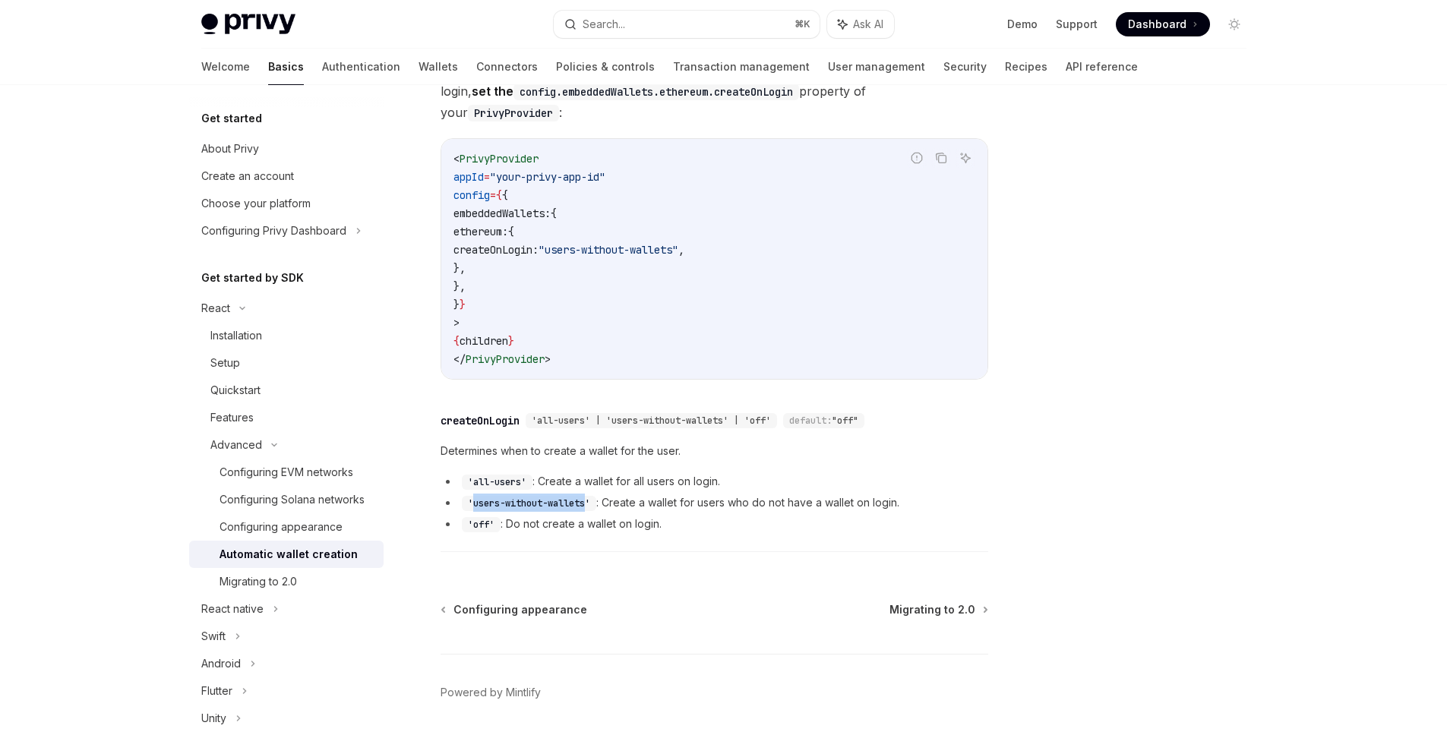
drag, startPoint x: 474, startPoint y: 482, endPoint x: 589, endPoint y: 479, distance: 114.7
click at [589, 496] on code "'users-without-wallets'" at bounding box center [529, 503] width 134 height 15
copy code "users-without-wallets"
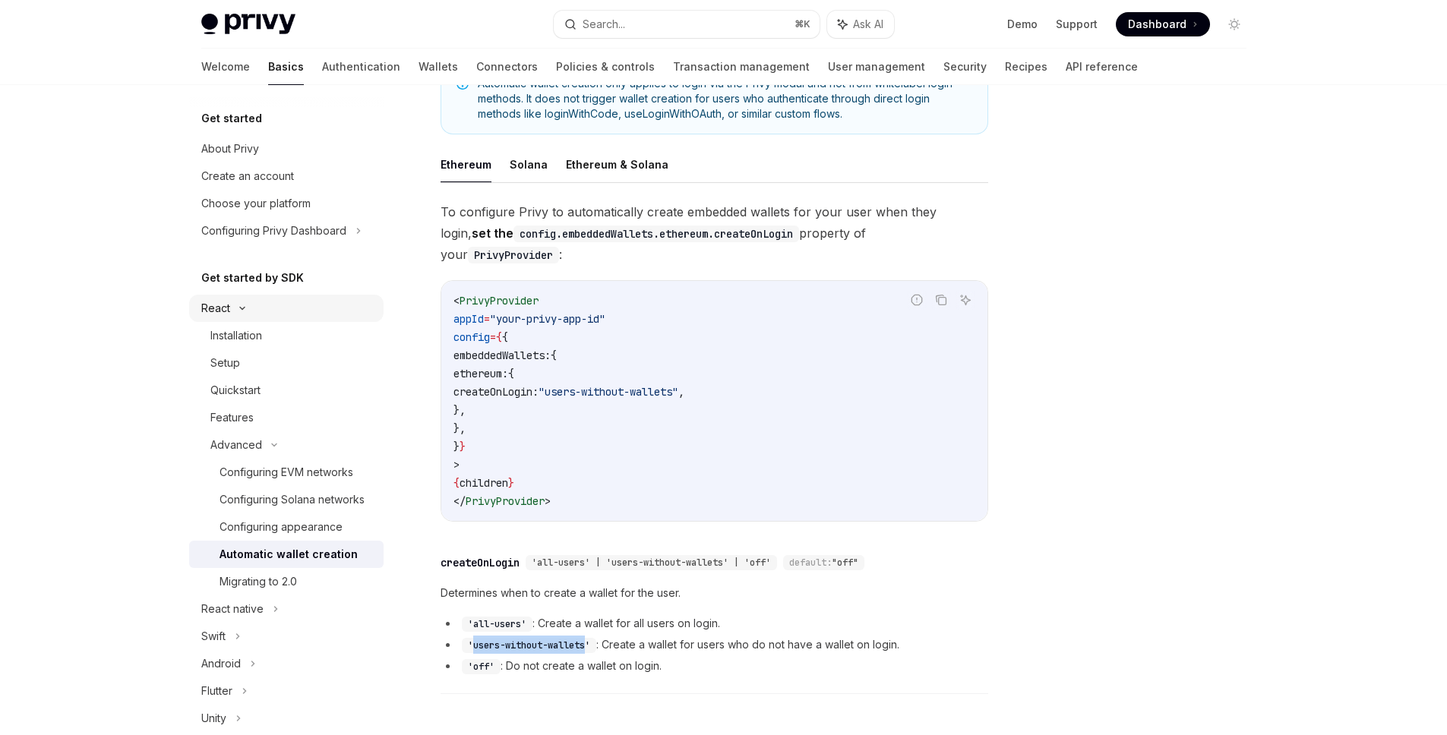
scroll to position [268, 0]
click at [322, 61] on link "Authentication" at bounding box center [361, 67] width 78 height 36
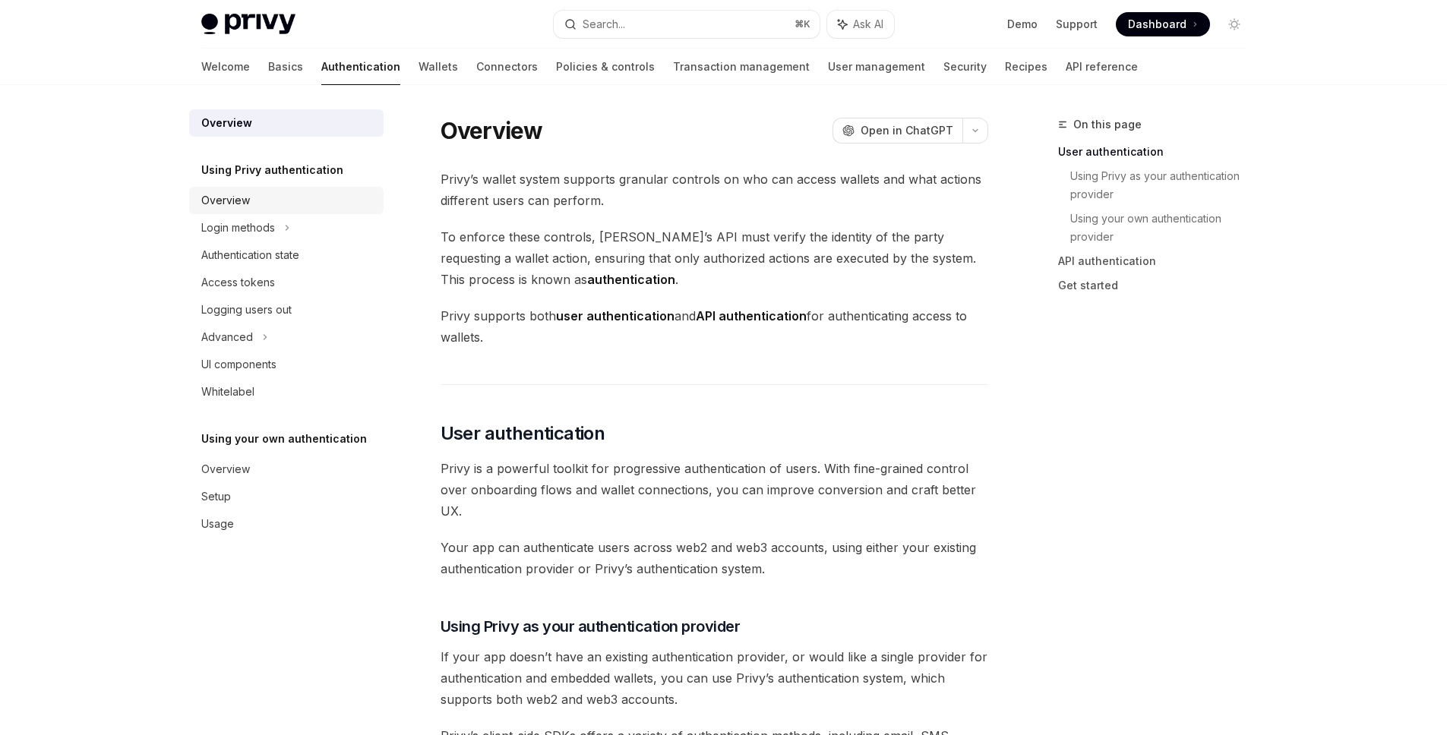
click at [277, 204] on div "Overview" at bounding box center [287, 200] width 173 height 18
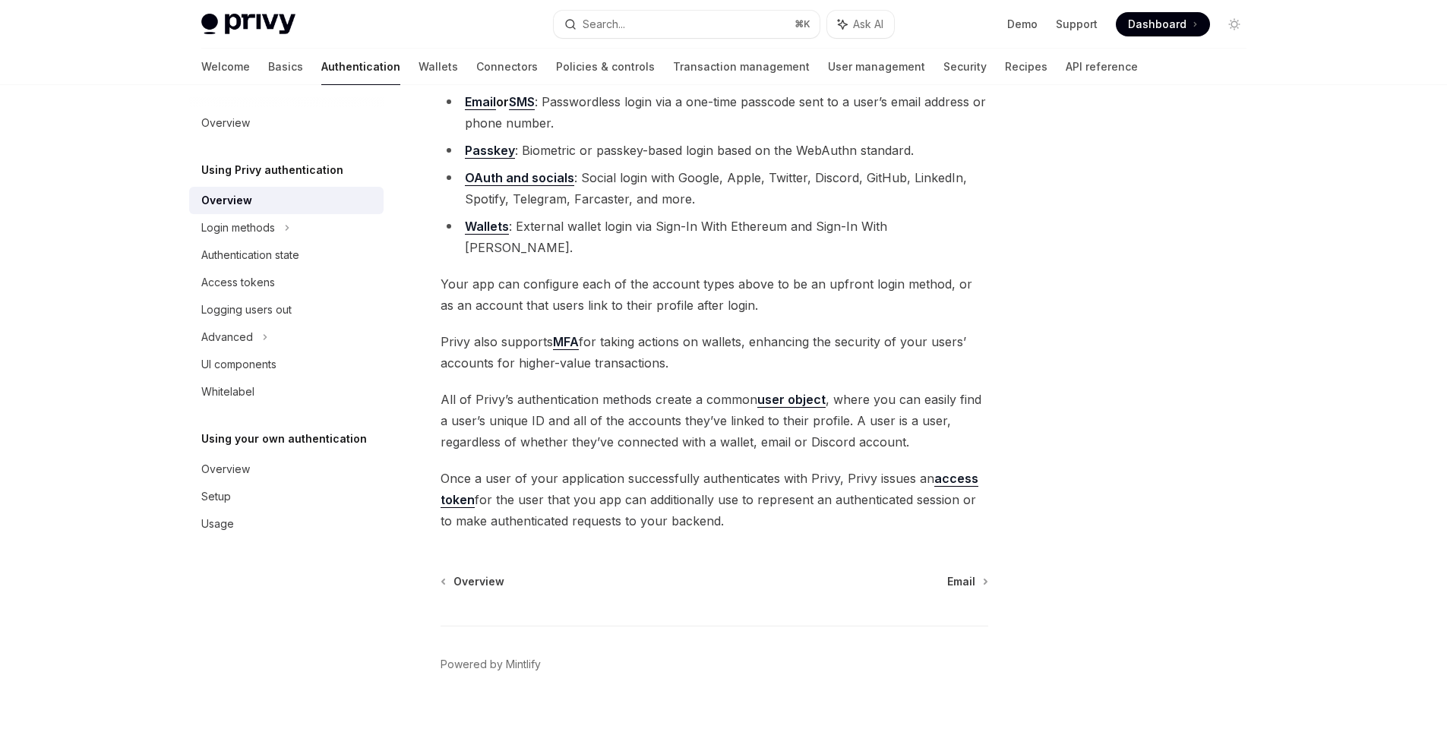
scroll to position [165, 0]
click at [286, 227] on icon at bounding box center [287, 228] width 6 height 18
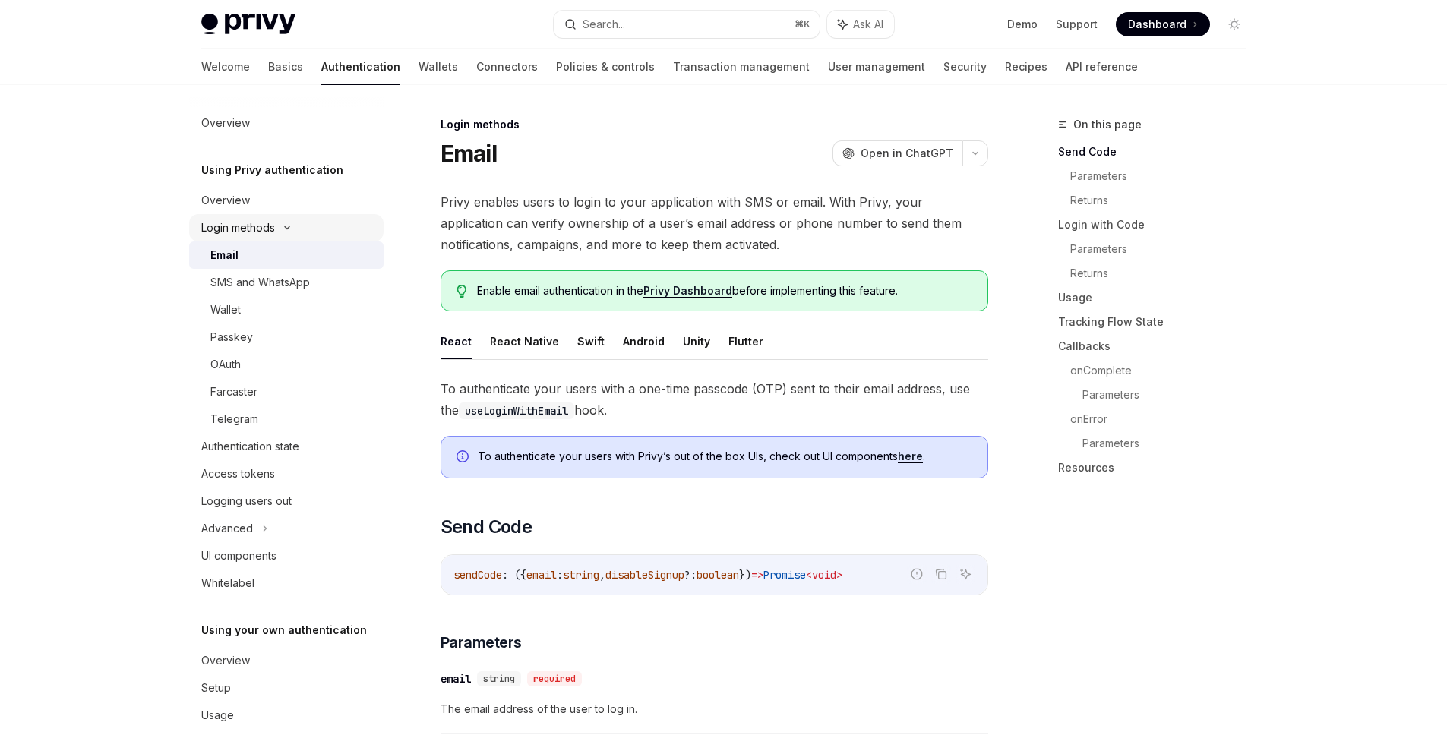
click at [286, 227] on icon at bounding box center [287, 228] width 5 height 2
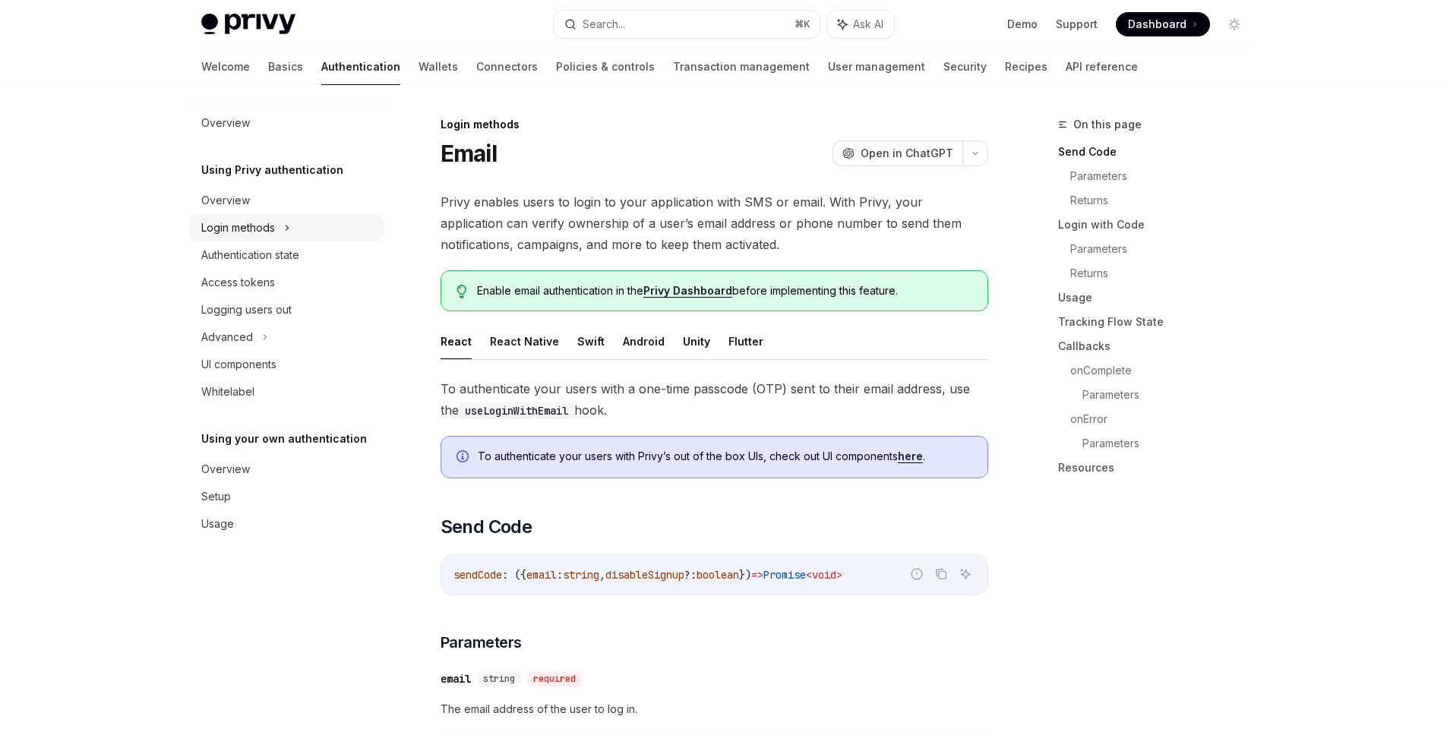
click at [291, 225] on div "Login methods" at bounding box center [286, 227] width 194 height 27
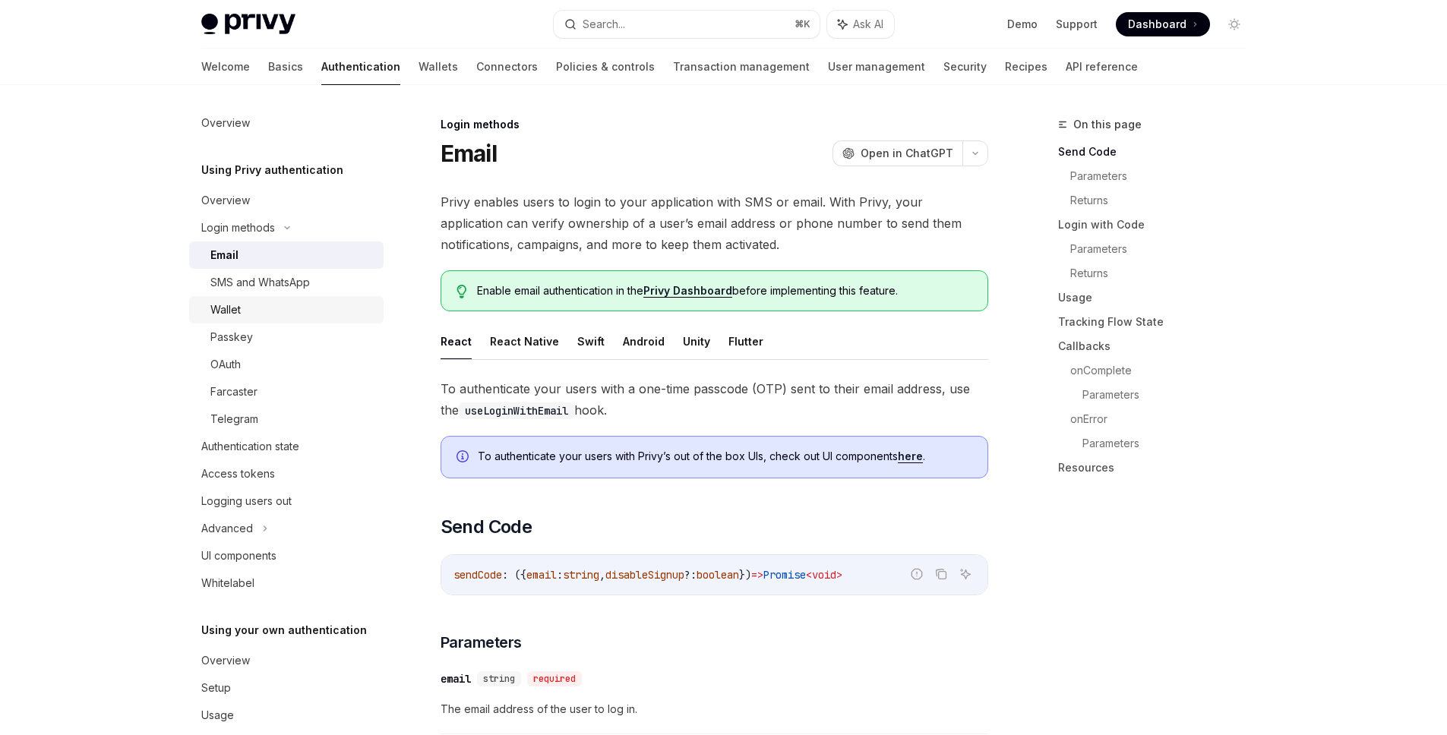
click at [270, 311] on div "Wallet" at bounding box center [292, 310] width 164 height 18
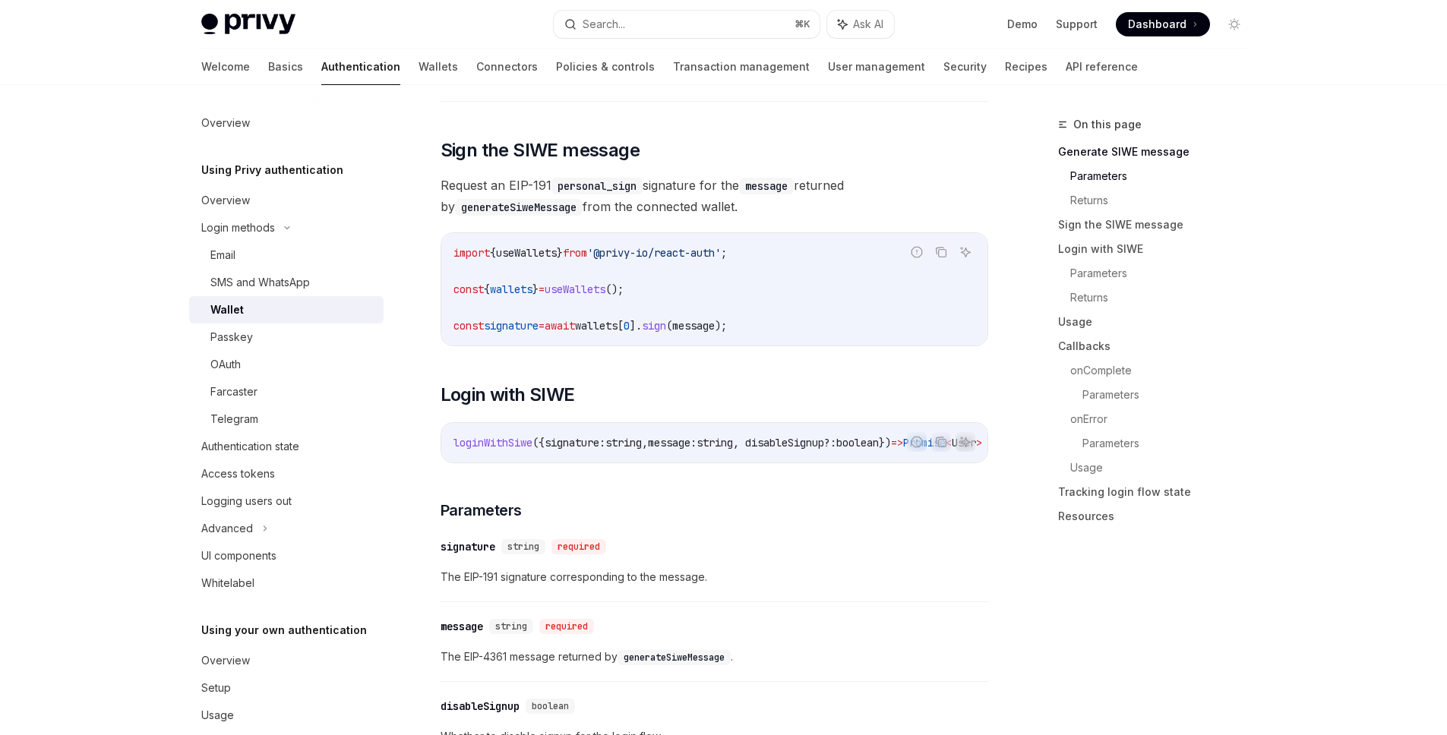
scroll to position [952, 0]
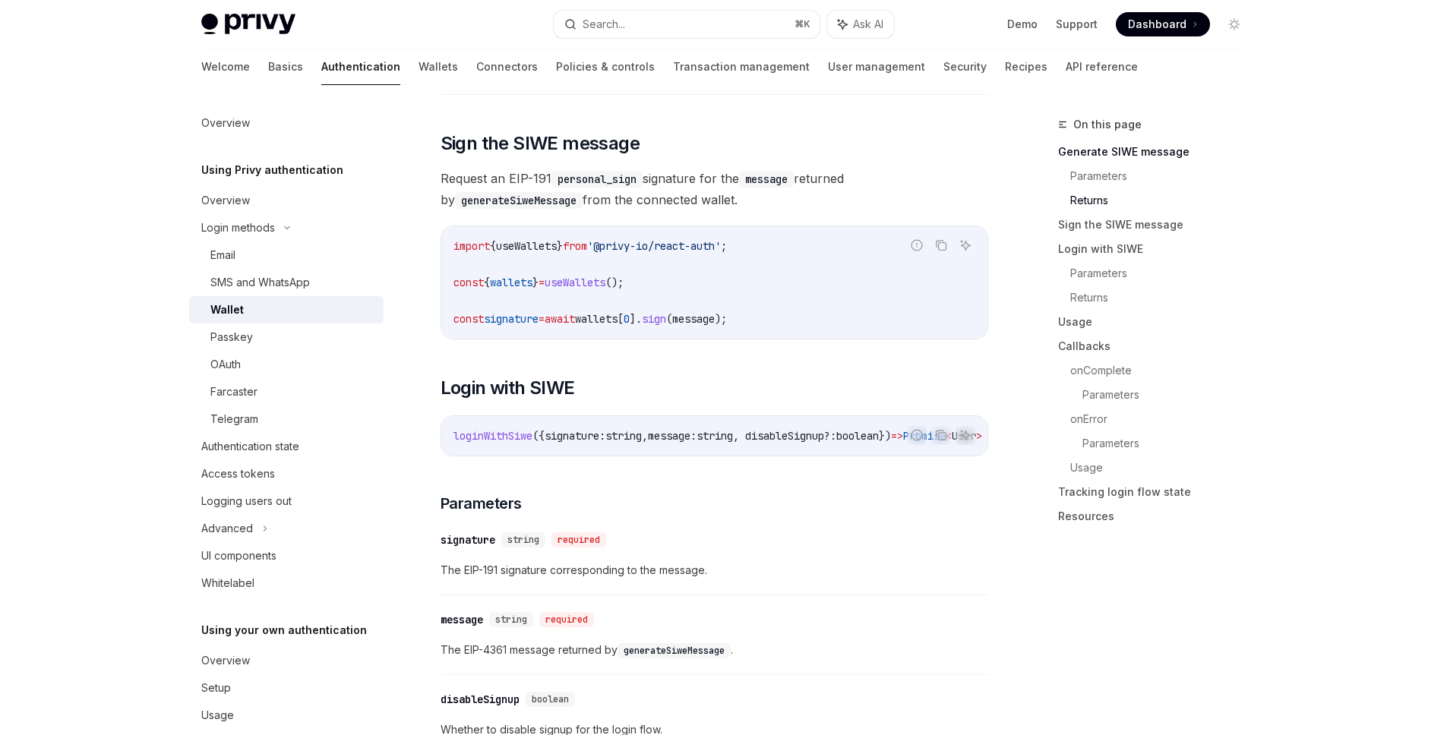
click at [531, 252] on span "useWallets" at bounding box center [526, 246] width 61 height 14
click at [706, 259] on code "import { useWallets } from '@privy-io/react-auth' ; const { wallets } = useWall…" at bounding box center [714, 282] width 522 height 91
click at [748, 292] on code "import { useWallets } from '@privy-io/react-auth' ; const { wallets } = useWall…" at bounding box center [714, 282] width 522 height 91
click at [797, 301] on code "import { useWallets } from '@privy-io/react-auth' ; const { wallets } = useWall…" at bounding box center [714, 282] width 522 height 91
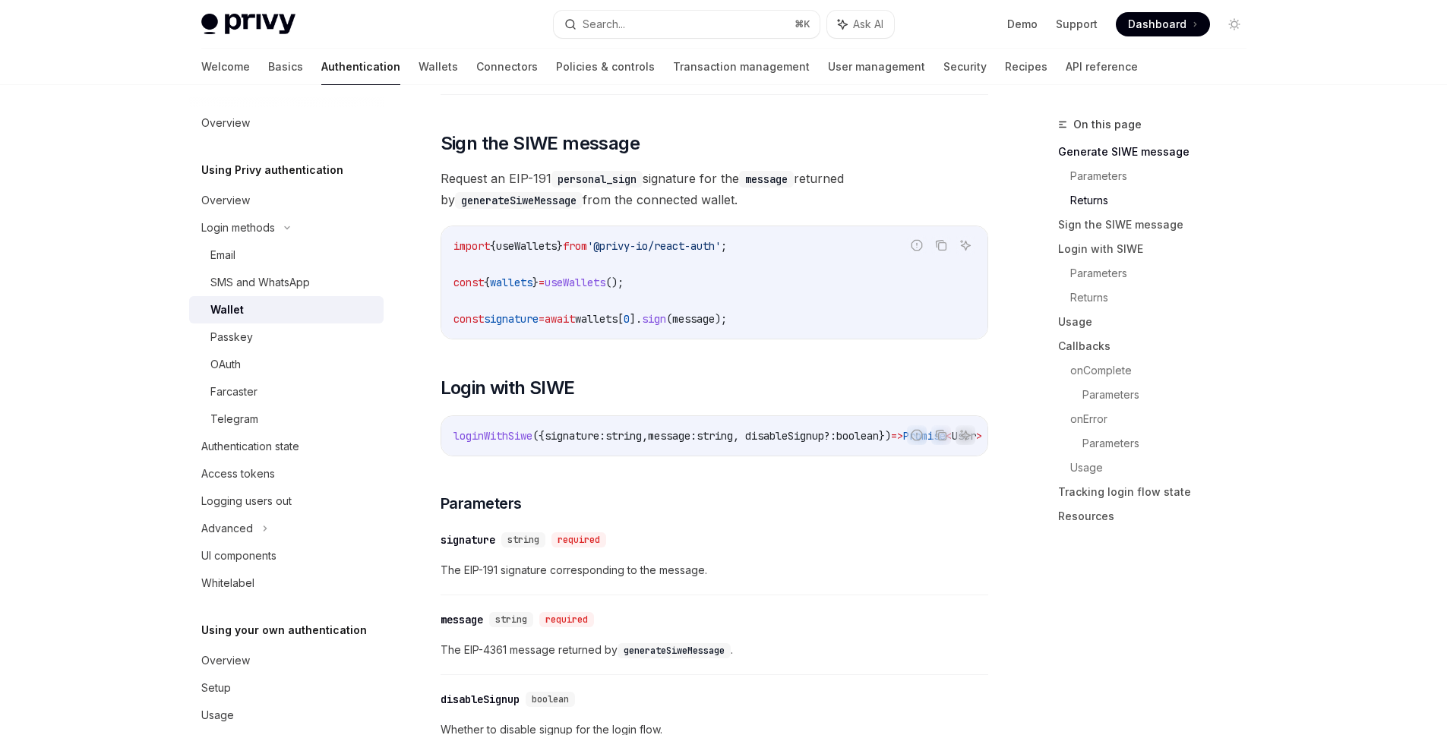
click at [800, 308] on code "import { useWallets } from '@privy-io/react-auth' ; const { wallets } = useWall…" at bounding box center [714, 282] width 522 height 91
click at [810, 311] on code "import { useWallets } from '@privy-io/react-auth' ; const { wallets } = useWall…" at bounding box center [714, 282] width 522 height 91
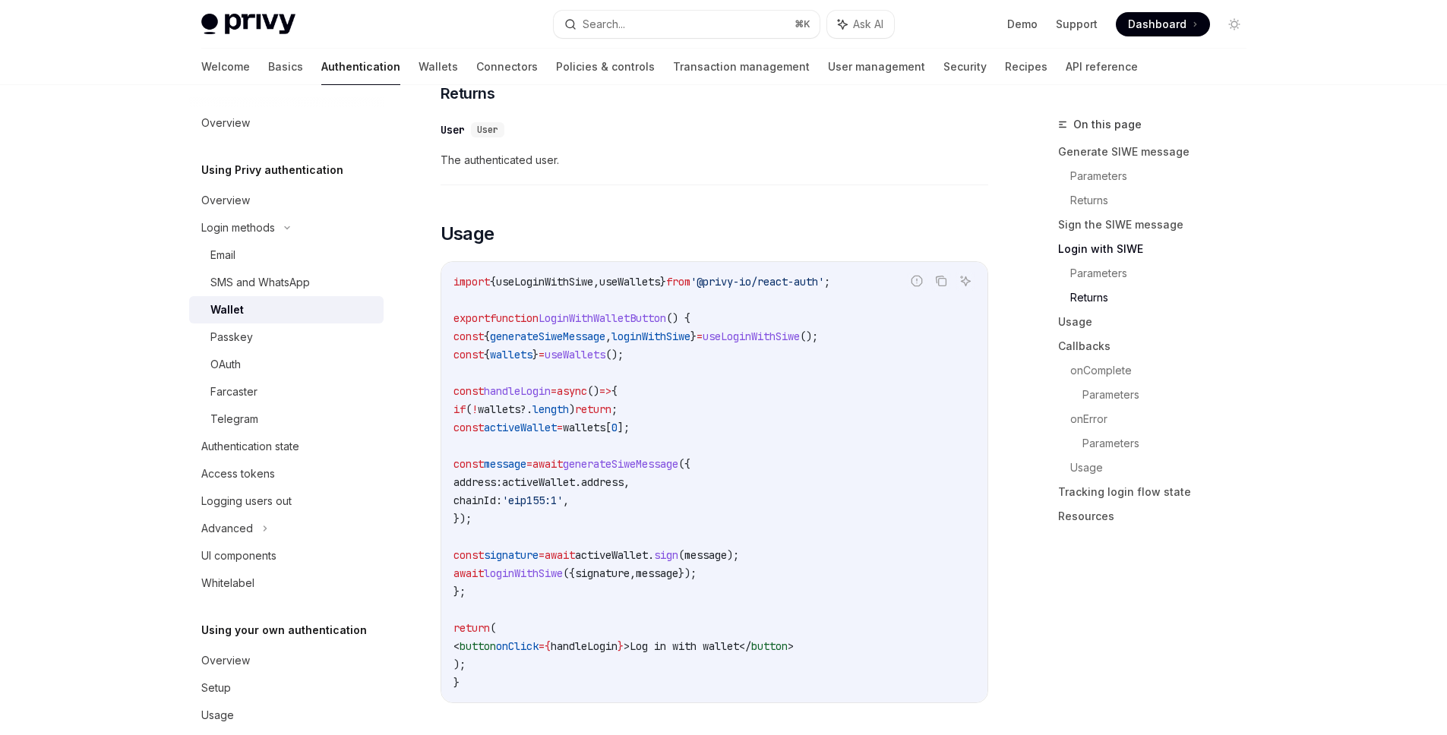
scroll to position [1706, 0]
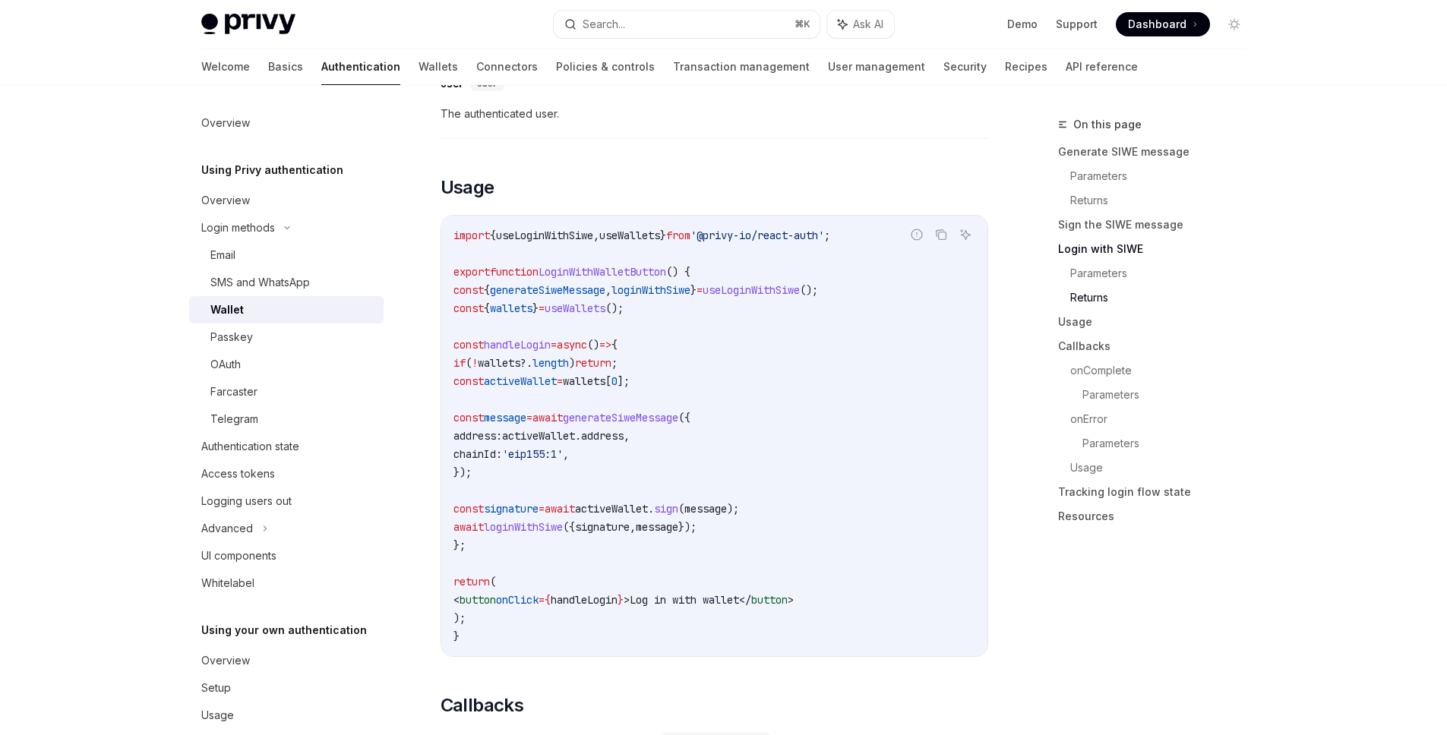
click at [806, 264] on code "import { useLoginWithSiwe , useWallets } from '@privy-io/react-auth' ; export f…" at bounding box center [714, 435] width 522 height 419
click at [789, 288] on code "import { useLoginWithSiwe , useWallets } from '@privy-io/react-auth' ; export f…" at bounding box center [714, 435] width 522 height 419
click at [789, 274] on code "import { useLoginWithSiwe , useWallets } from '@privy-io/react-auth' ; export f…" at bounding box center [714, 435] width 522 height 419
click at [757, 292] on code "import { useLoginWithSiwe , useWallets } from '@privy-io/react-auth' ; export f…" at bounding box center [714, 435] width 522 height 419
click at [763, 274] on code "import { useLoginWithSiwe , useWallets } from '@privy-io/react-auth' ; export f…" at bounding box center [714, 435] width 522 height 419
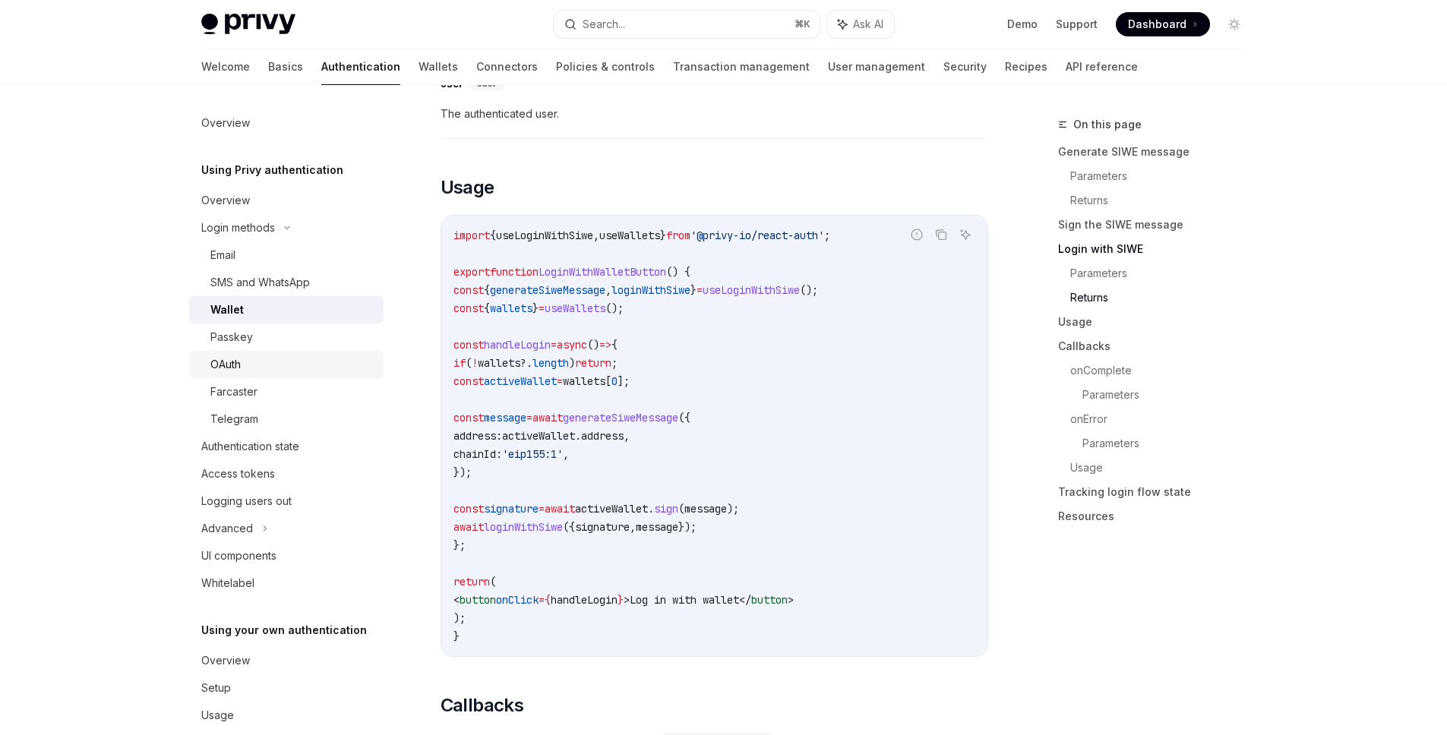
click at [245, 358] on div "OAuth" at bounding box center [292, 364] width 164 height 18
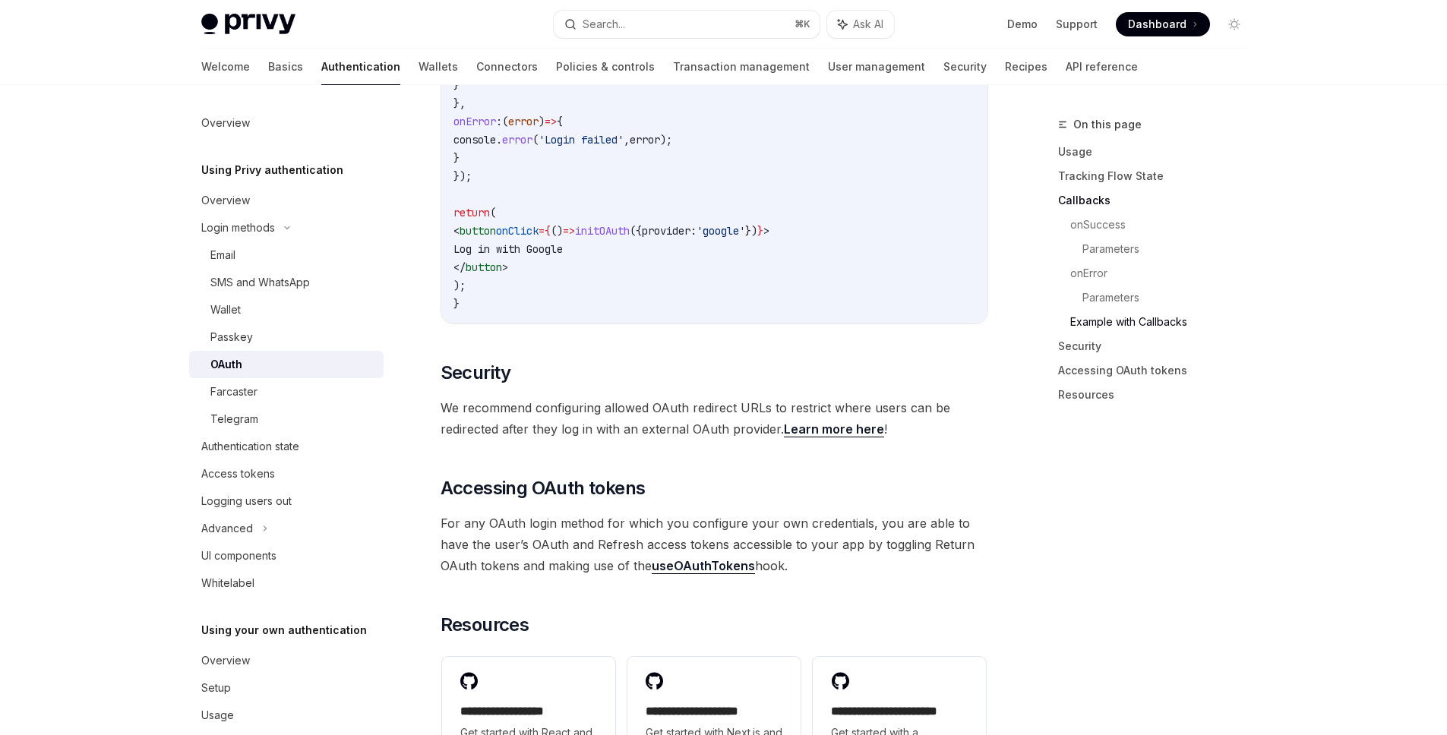
scroll to position [3277, 0]
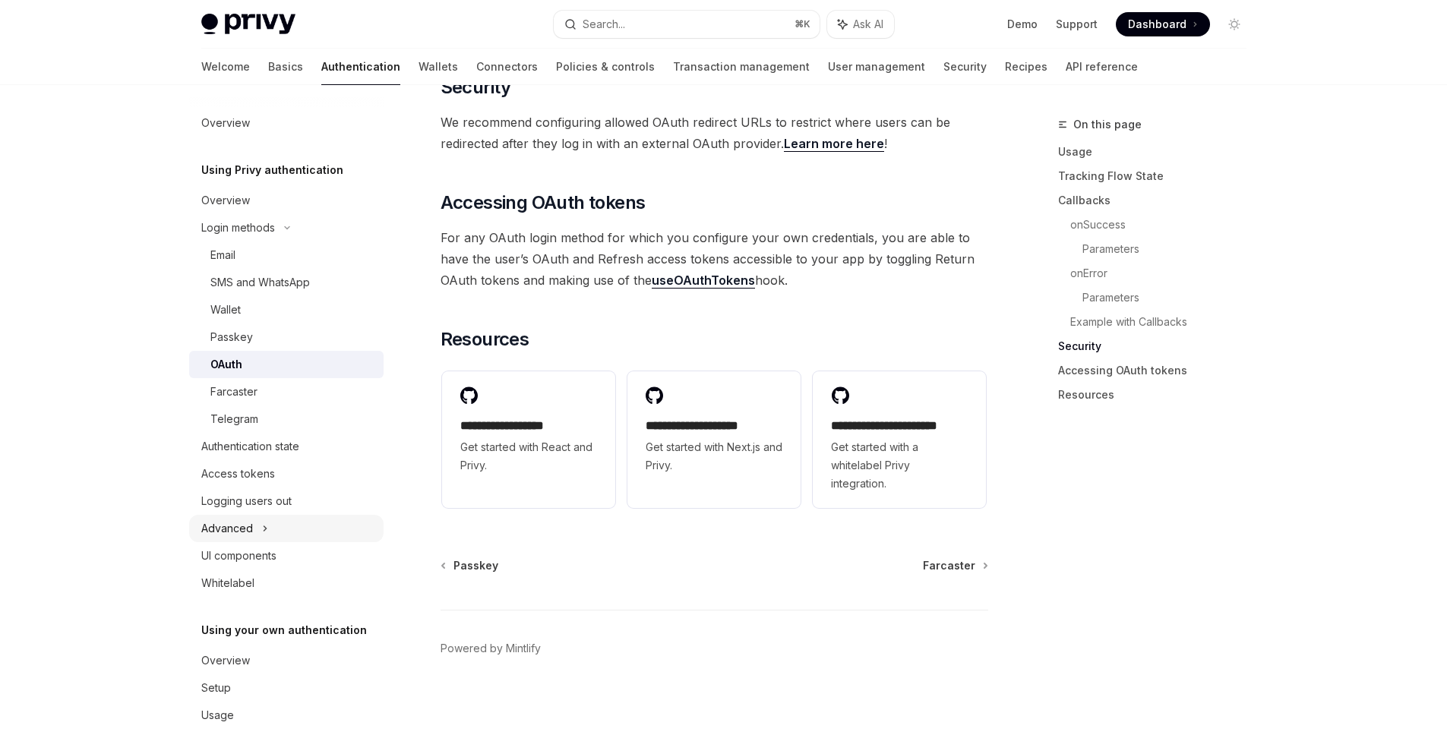
click at [268, 531] on div "Advanced" at bounding box center [286, 528] width 194 height 27
click at [204, 563] on div "MFA" at bounding box center [286, 555] width 194 height 27
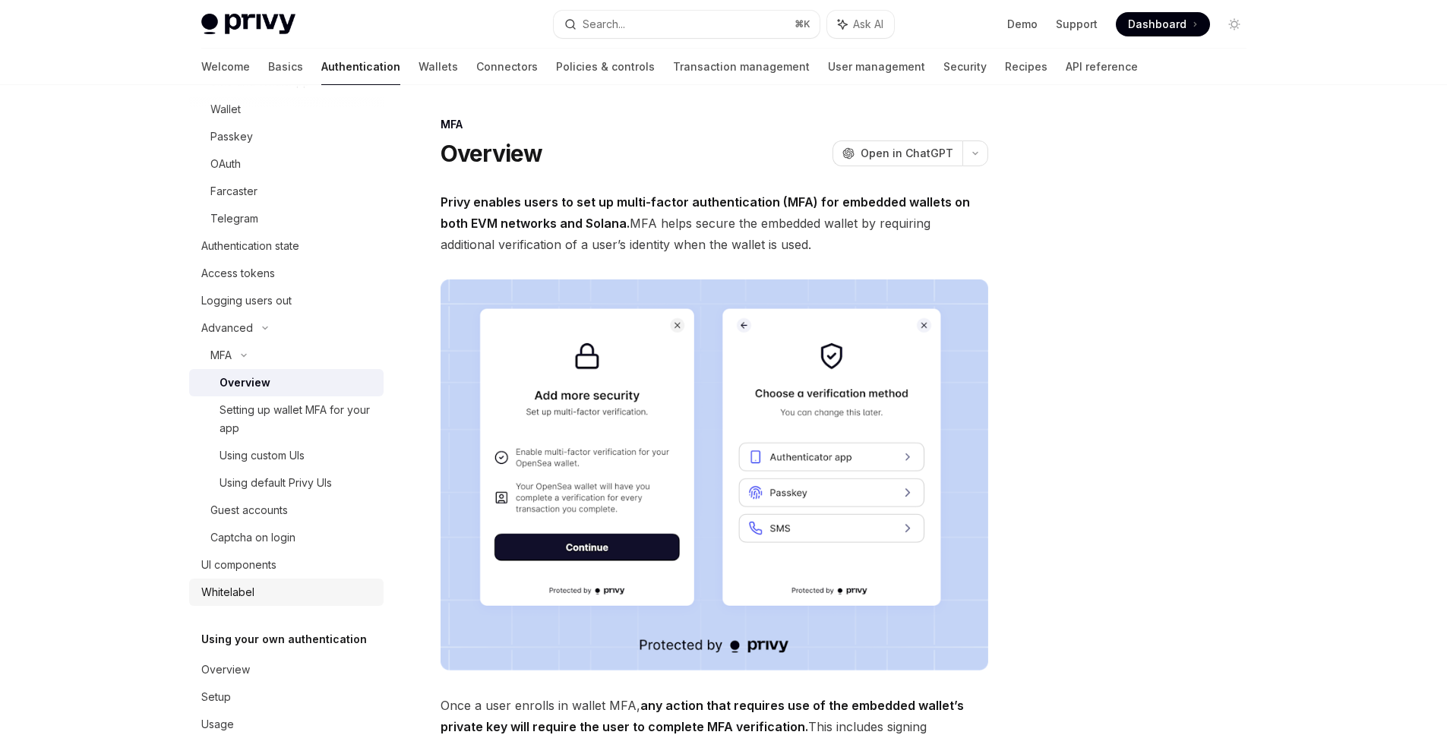
scroll to position [204, 0]
click at [287, 581] on div "Whitelabel" at bounding box center [287, 589] width 173 height 18
type textarea "*"
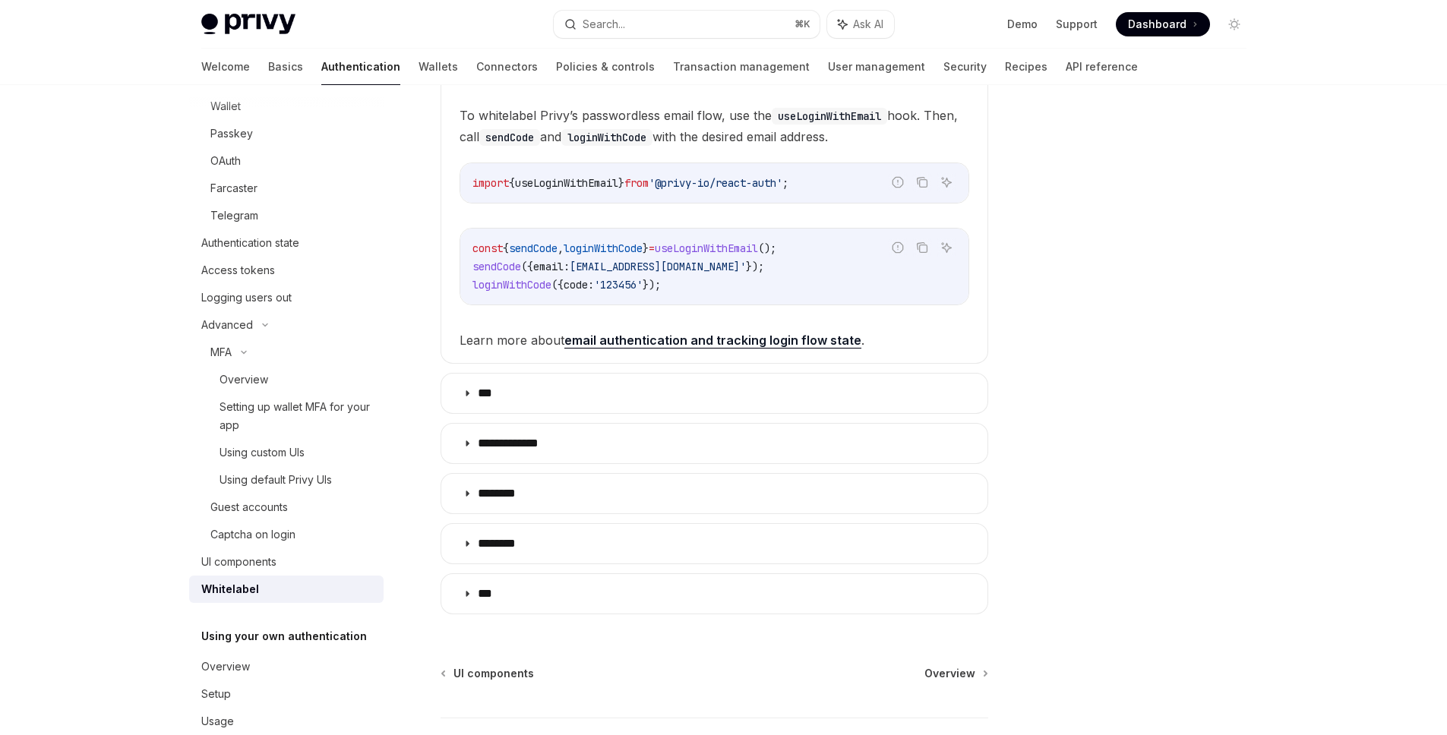
scroll to position [422, 0]
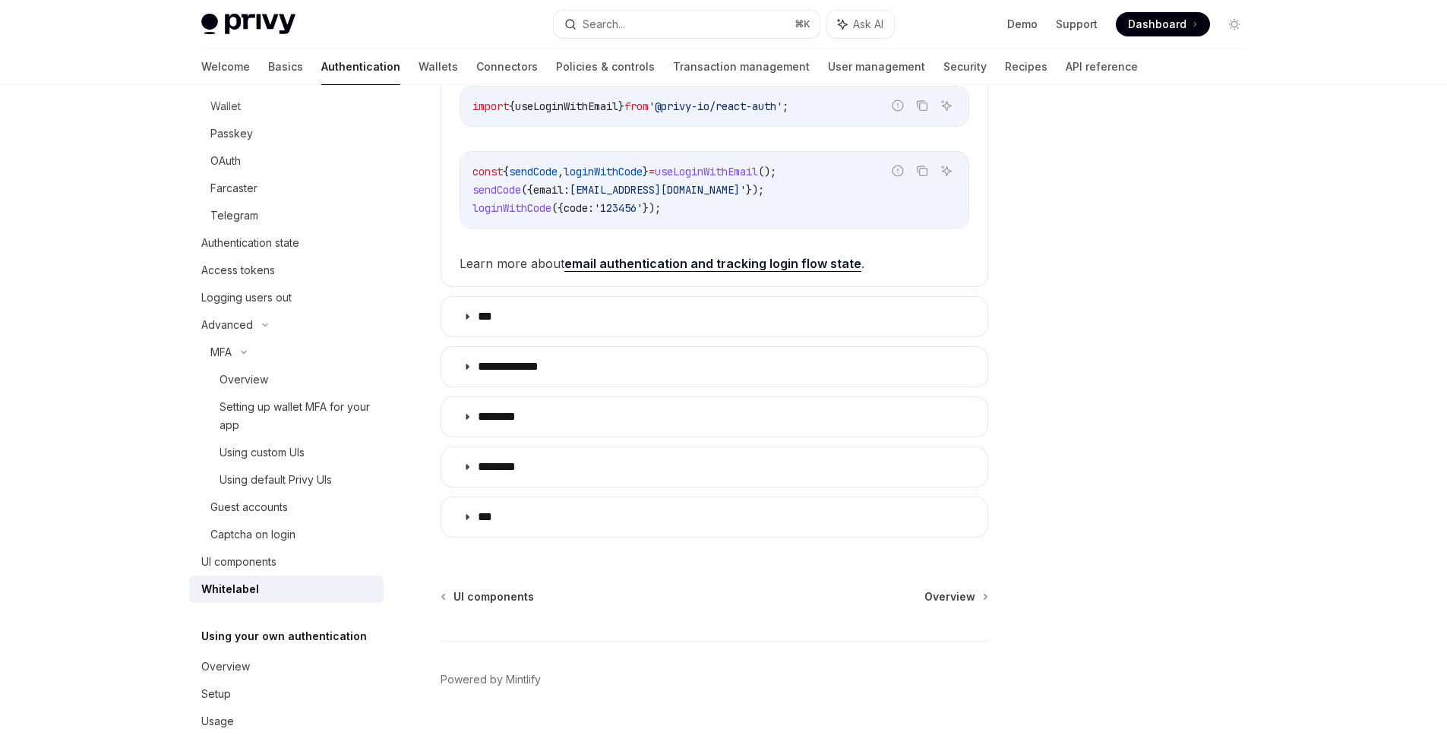
click at [1113, 543] on div at bounding box center [1143, 425] width 231 height 620
